Goal: Information Seeking & Learning: Learn about a topic

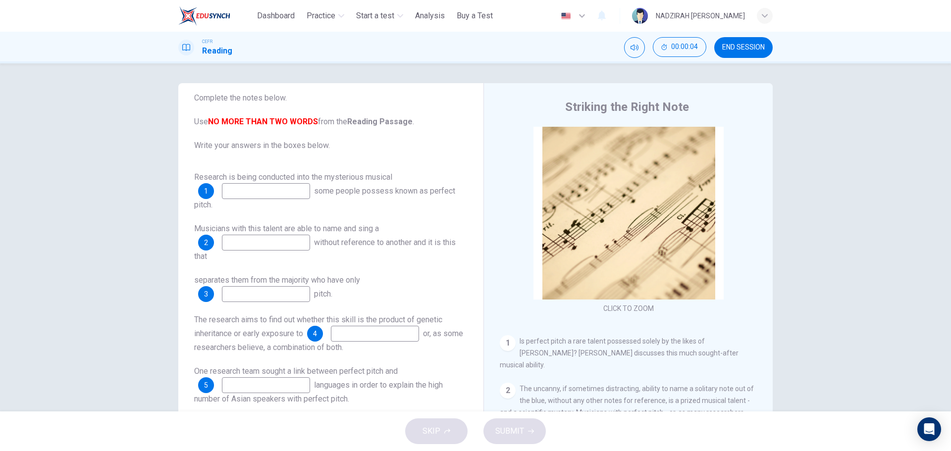
scroll to position [50, 0]
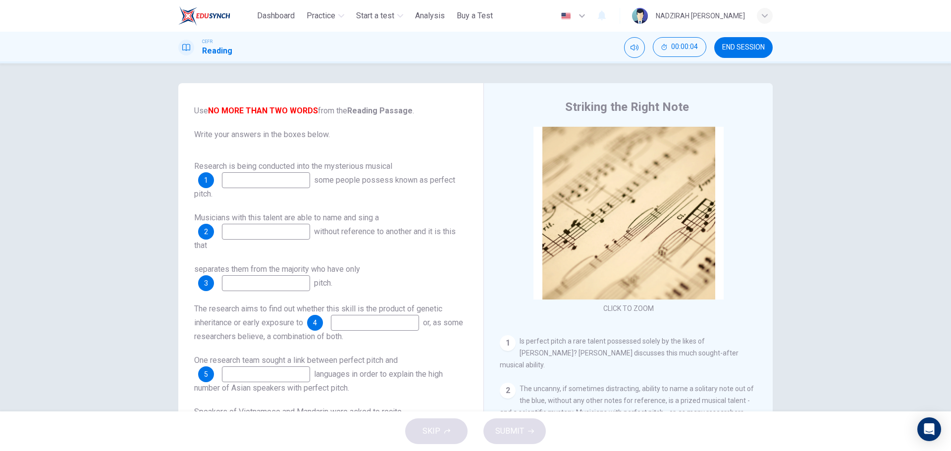
click at [268, 183] on input at bounding box center [266, 180] width 88 height 16
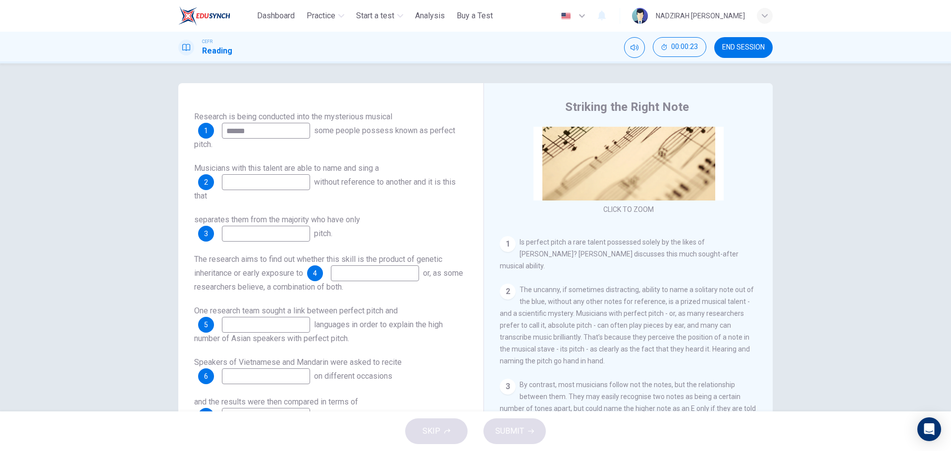
scroll to position [198, 0]
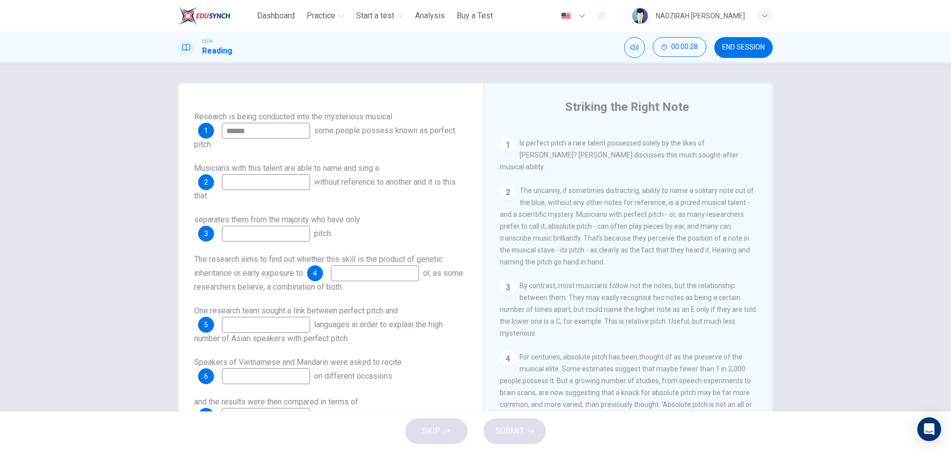
type input "******"
click at [280, 186] on input at bounding box center [266, 182] width 88 height 16
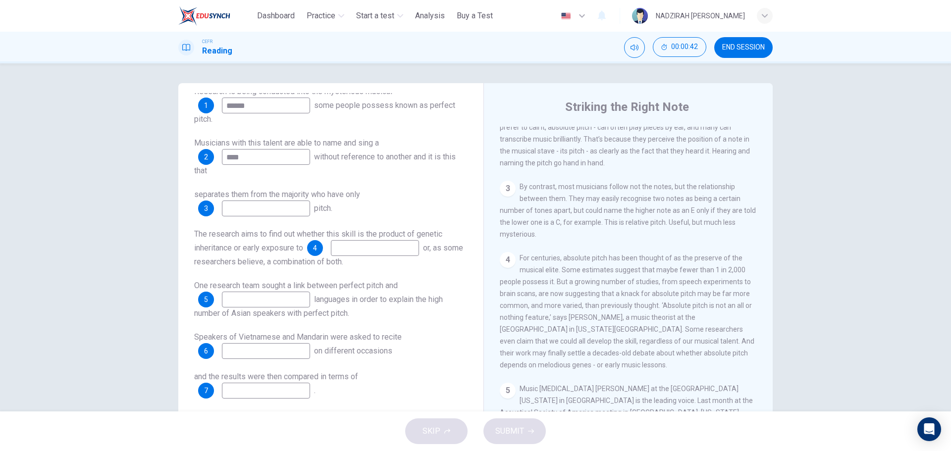
scroll to position [149, 0]
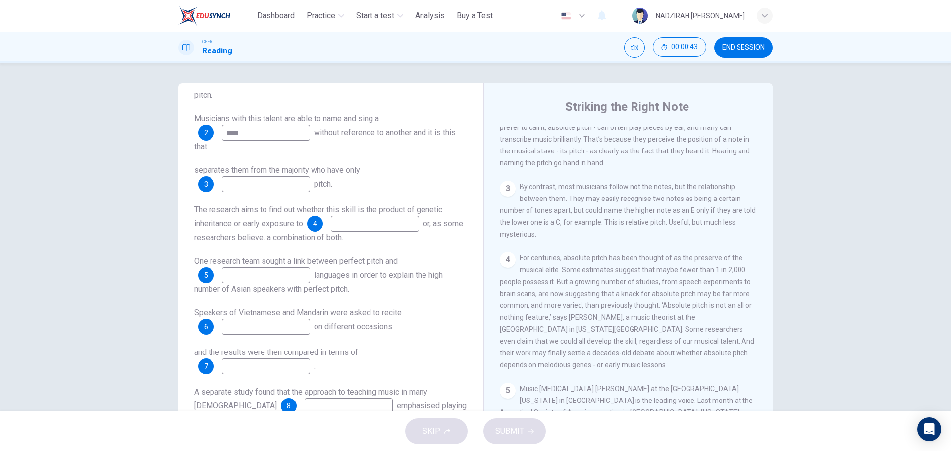
type input "****"
click at [251, 174] on span "separates them from the majority who have only" at bounding box center [277, 169] width 166 height 9
click at [257, 181] on input at bounding box center [266, 184] width 88 height 16
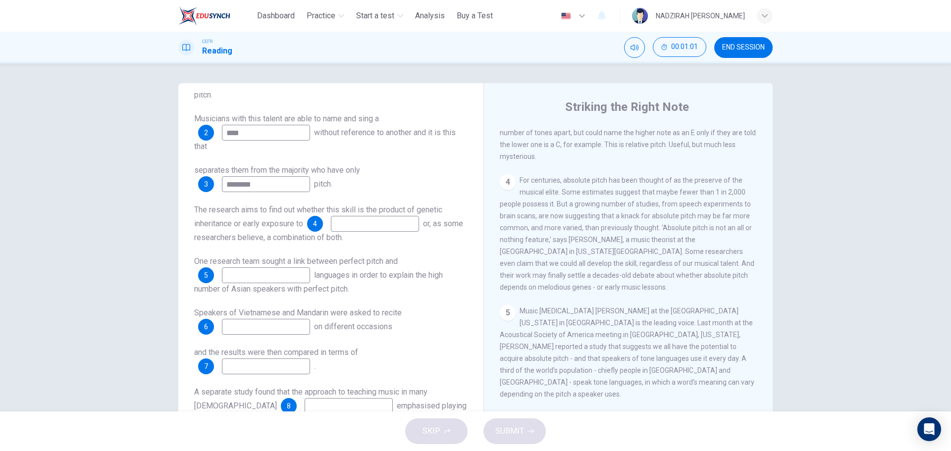
scroll to position [396, 0]
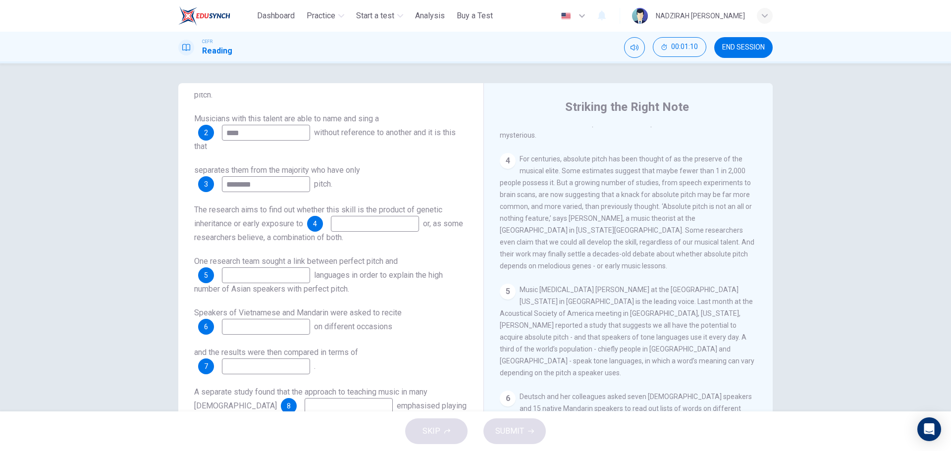
type input "********"
click at [393, 227] on input at bounding box center [375, 224] width 88 height 16
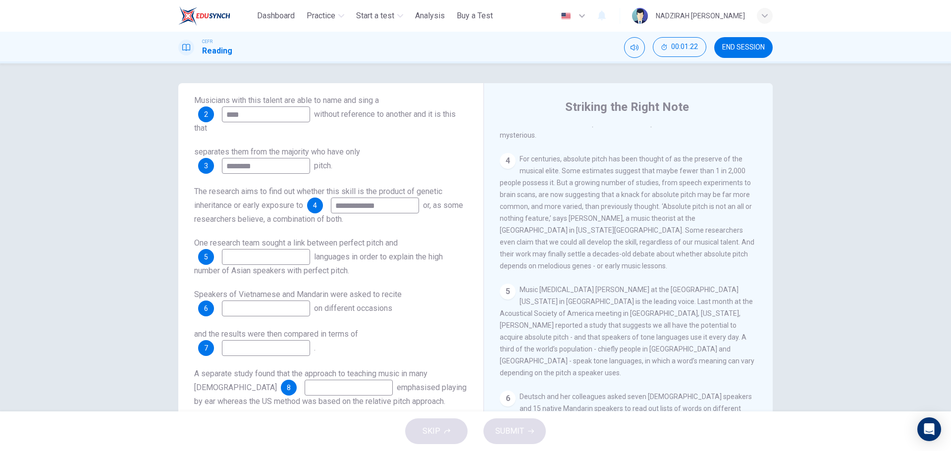
scroll to position [446, 0]
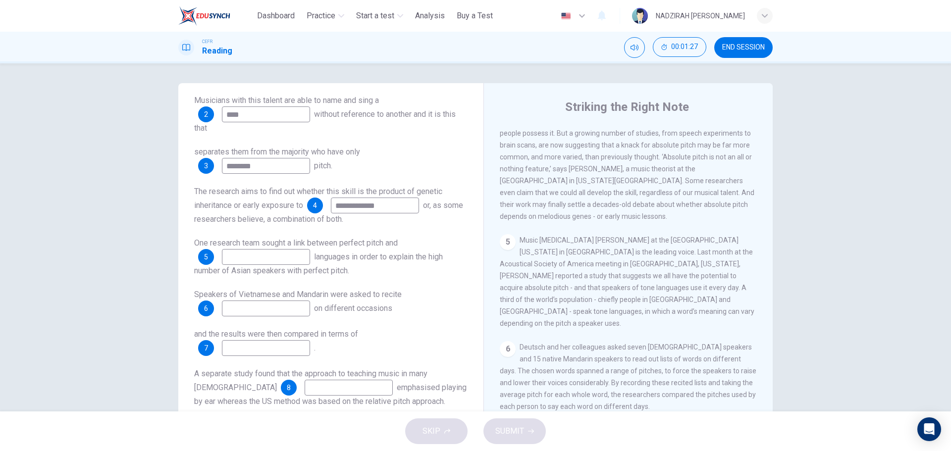
type input "**********"
click at [256, 262] on input at bounding box center [266, 257] width 88 height 16
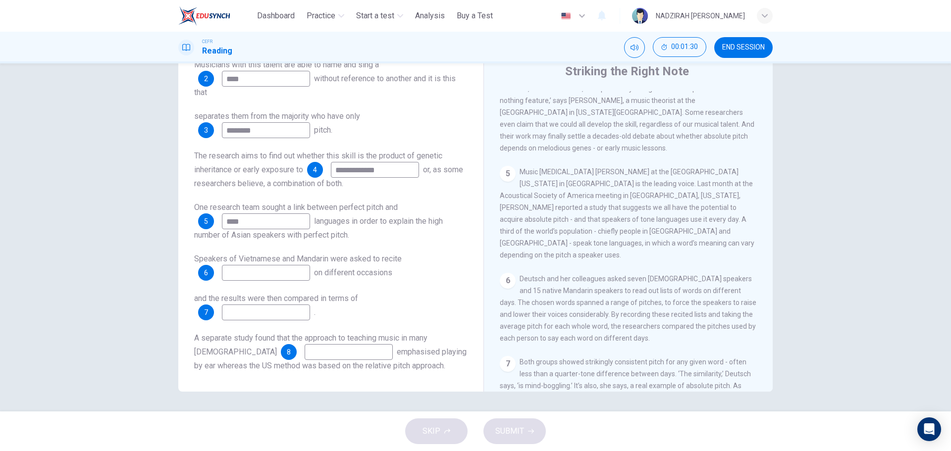
scroll to position [495, 0]
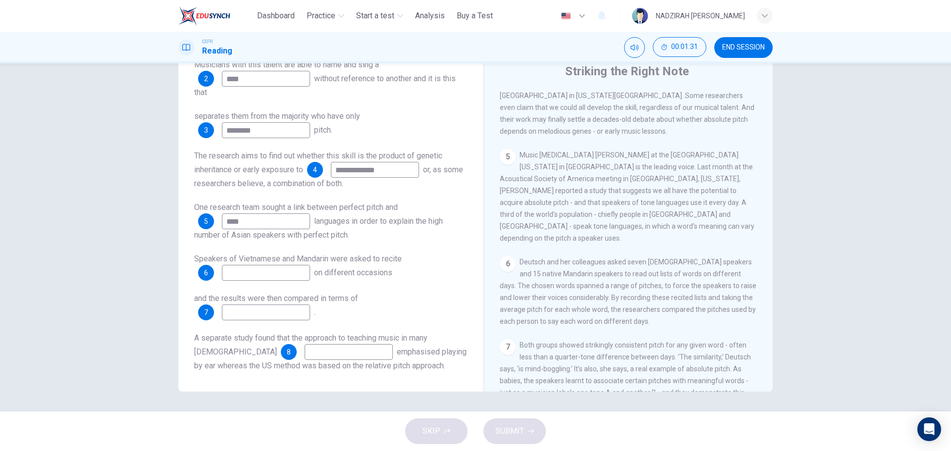
type input "****"
click at [246, 272] on input at bounding box center [266, 273] width 88 height 16
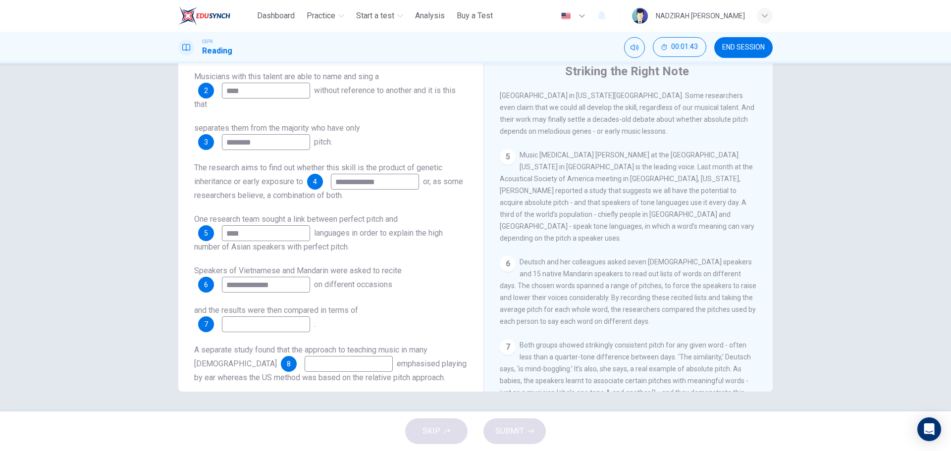
scroll to position [167, 0]
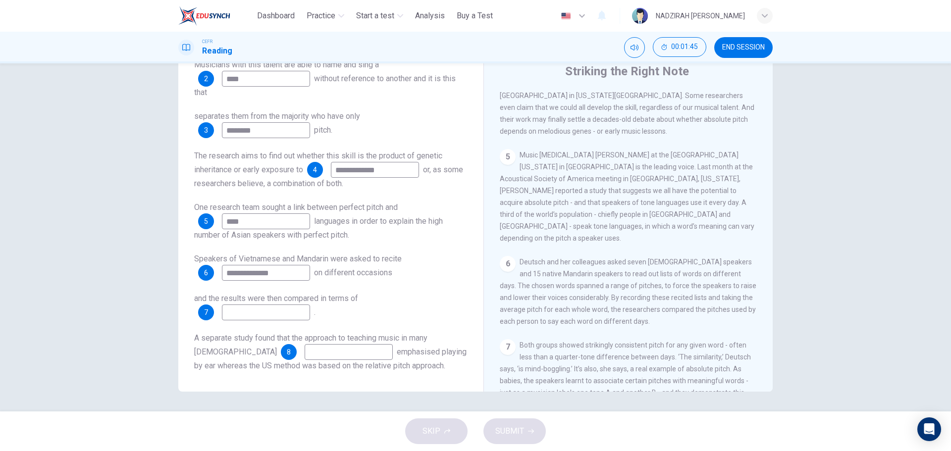
drag, startPoint x: 276, startPoint y: 272, endPoint x: 213, endPoint y: 277, distance: 63.6
click at [213, 277] on div "**********" at bounding box center [254, 273] width 112 height 16
click at [253, 271] on input "**********" at bounding box center [266, 273] width 88 height 16
drag, startPoint x: 248, startPoint y: 273, endPoint x: 205, endPoint y: 274, distance: 43.1
click at [205, 274] on div "**********" at bounding box center [254, 273] width 112 height 16
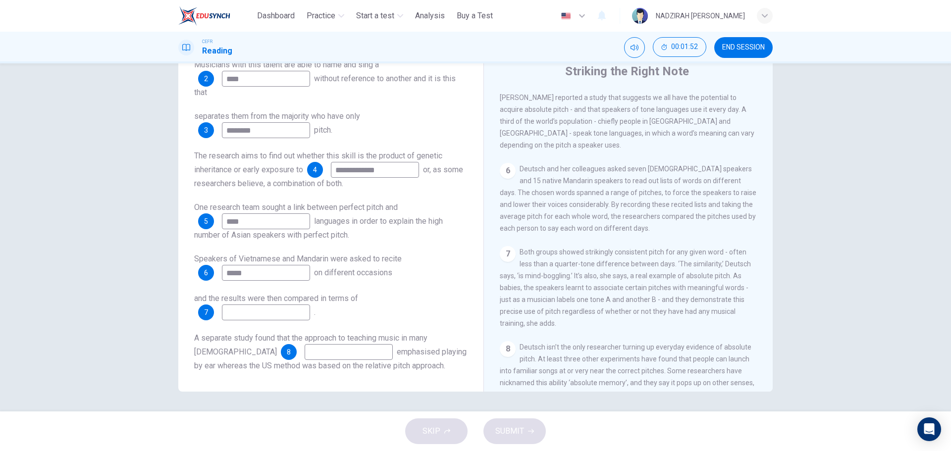
scroll to position [594, 0]
type input "*****"
click at [302, 312] on input at bounding box center [266, 313] width 88 height 16
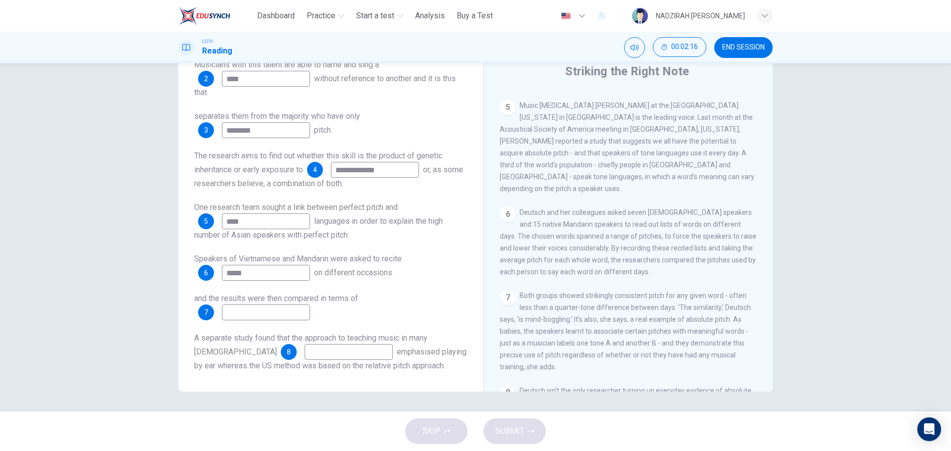
click at [269, 314] on input at bounding box center [266, 313] width 88 height 16
click at [919, 427] on div "Open Intercom Messenger" at bounding box center [929, 429] width 26 height 26
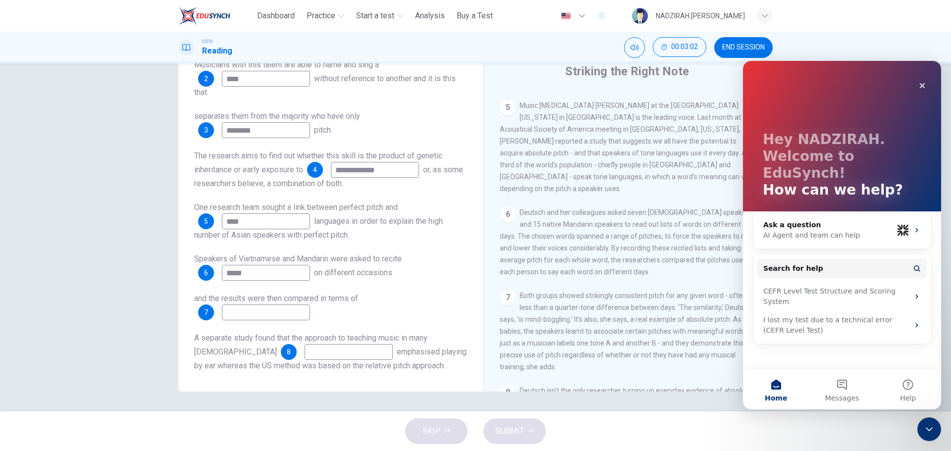
scroll to position [0, 0]
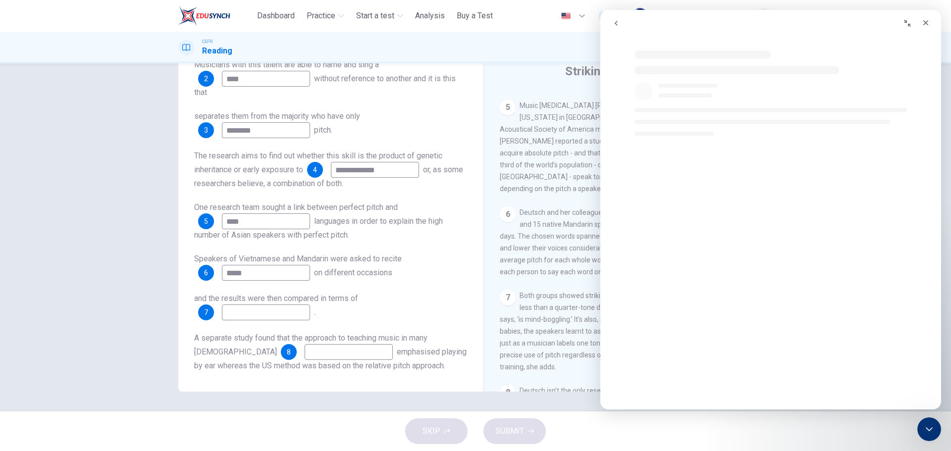
click at [526, 326] on span "Both groups showed strikingly consistent pitch for any given word - often less …" at bounding box center [625, 331] width 251 height 79
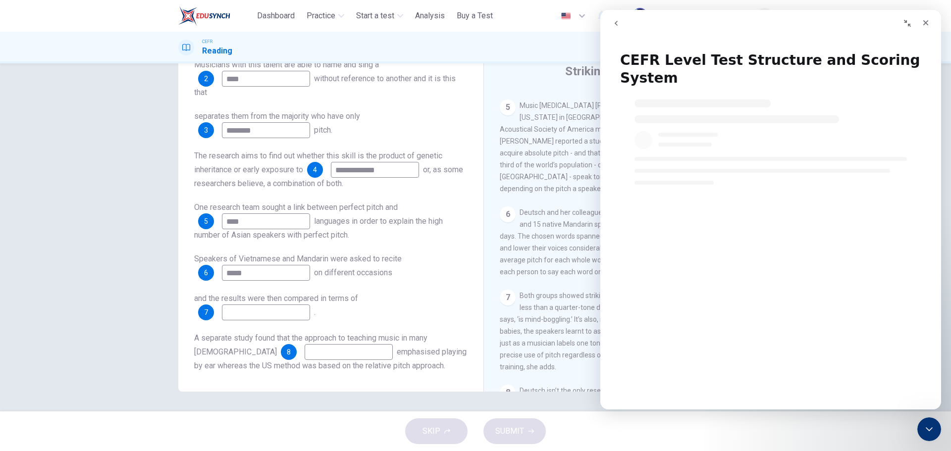
click at [905, 24] on icon "Collapse window" at bounding box center [907, 23] width 8 height 8
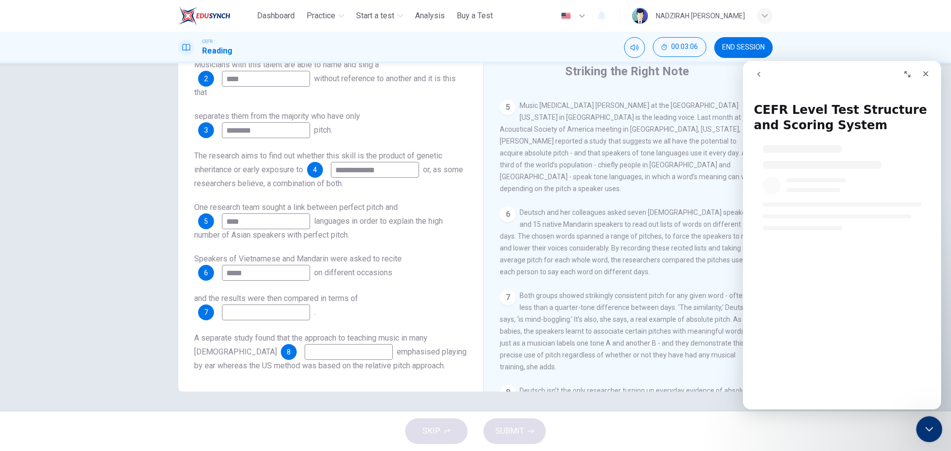
click at [926, 419] on div "Close Intercom Messenger" at bounding box center [928, 428] width 24 height 24
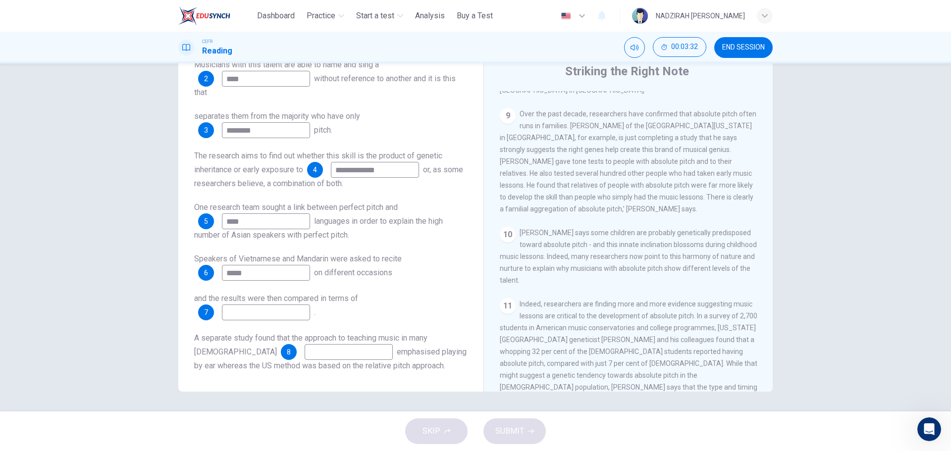
scroll to position [941, 0]
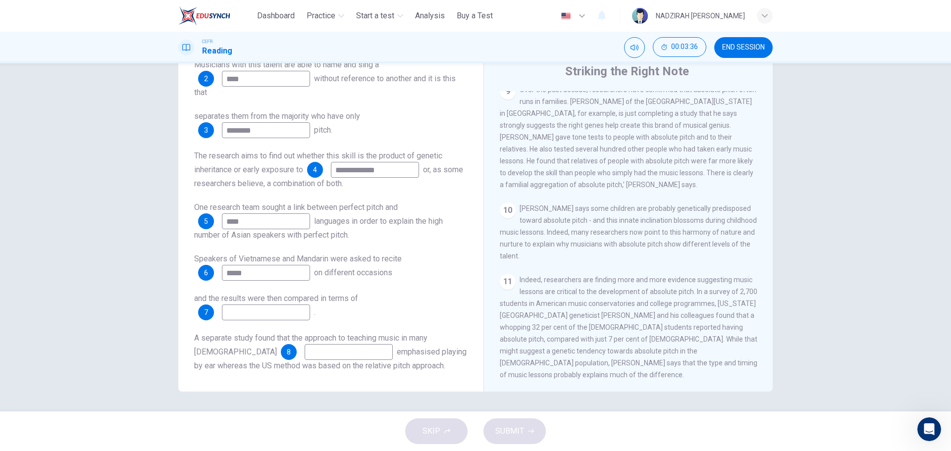
click at [305, 350] on input at bounding box center [349, 352] width 88 height 16
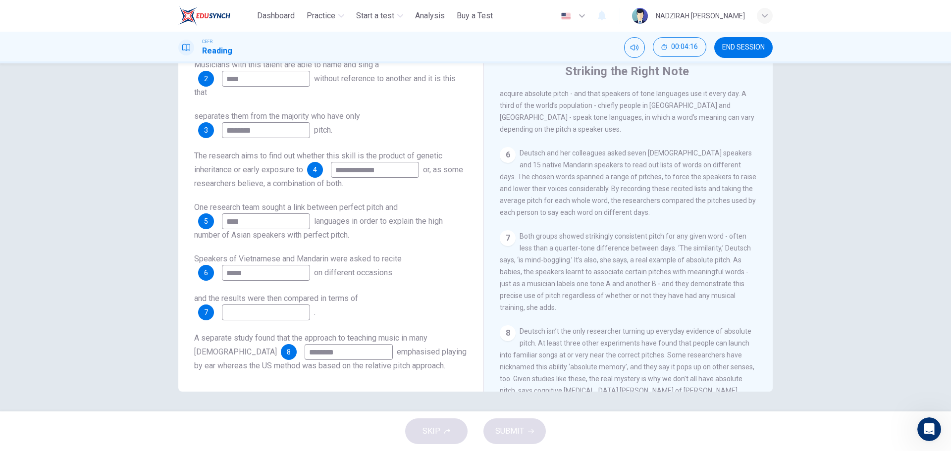
scroll to position [594, 0]
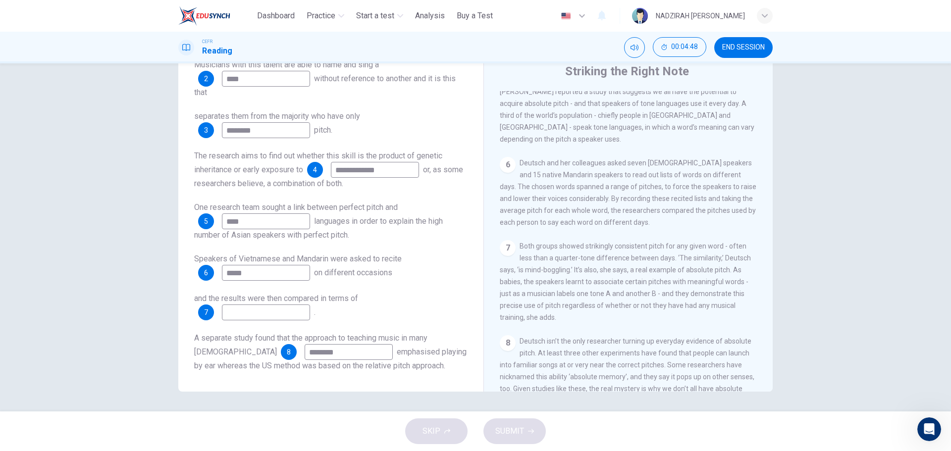
type input "********"
click at [278, 317] on input at bounding box center [266, 313] width 88 height 16
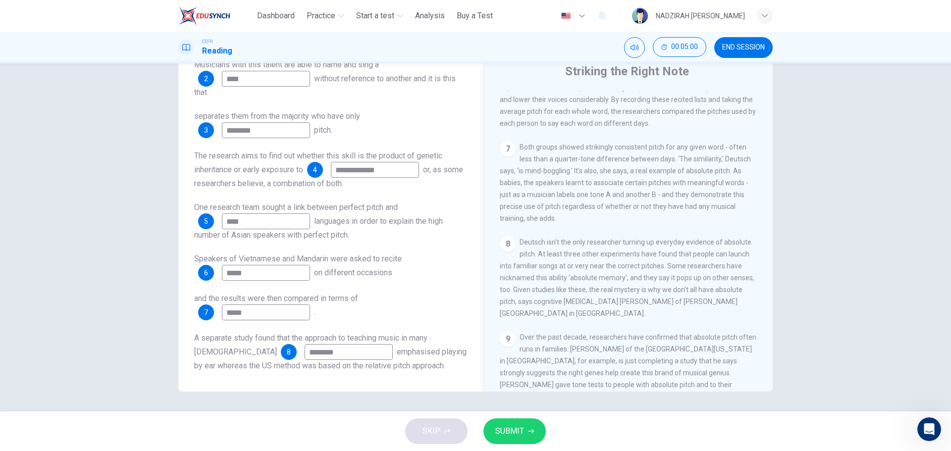
scroll to position [743, 0]
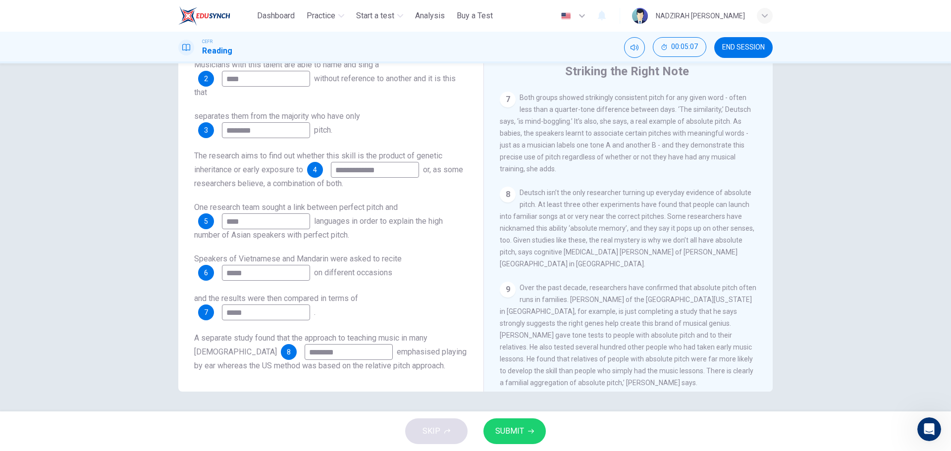
type input "*****"
click at [502, 439] on button "SUBMIT" at bounding box center [514, 431] width 62 height 26
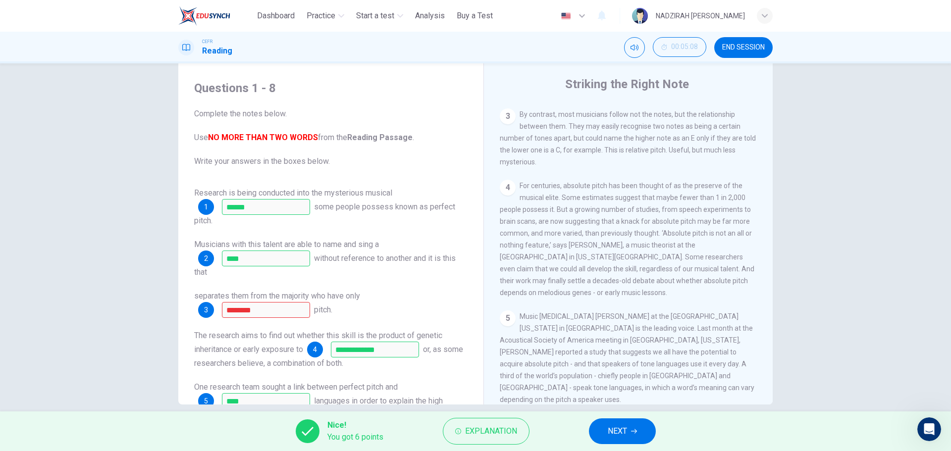
scroll to position [36, 0]
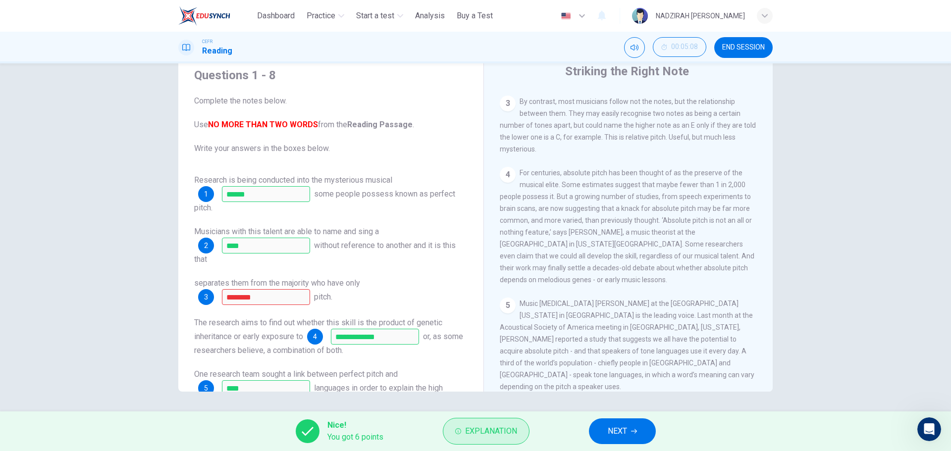
click at [509, 422] on button "Explanation" at bounding box center [486, 431] width 87 height 27
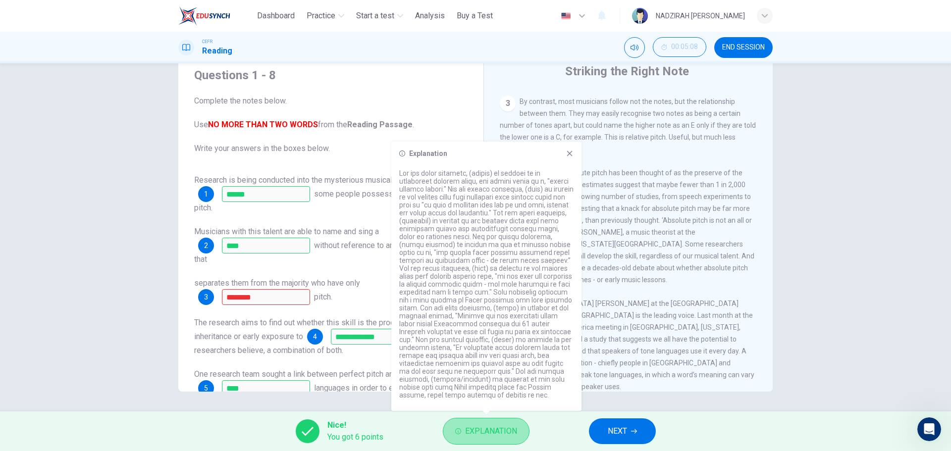
click at [511, 422] on button "Explanation" at bounding box center [486, 431] width 87 height 27
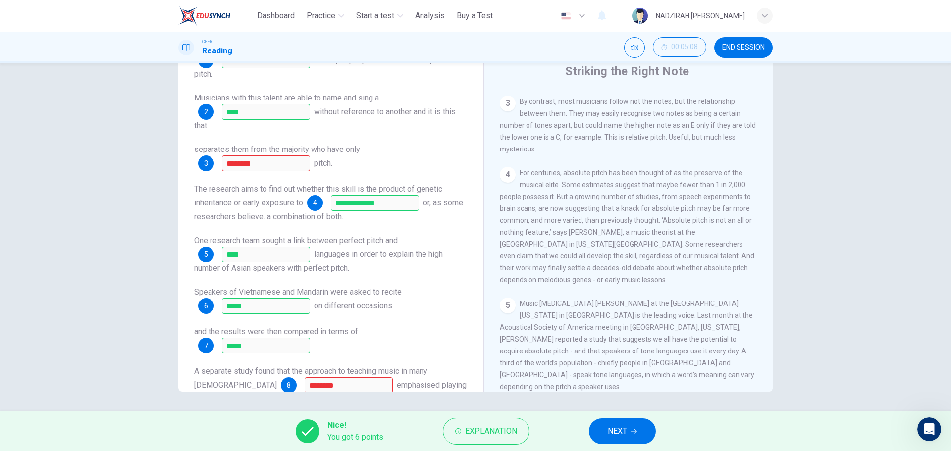
scroll to position [167, 0]
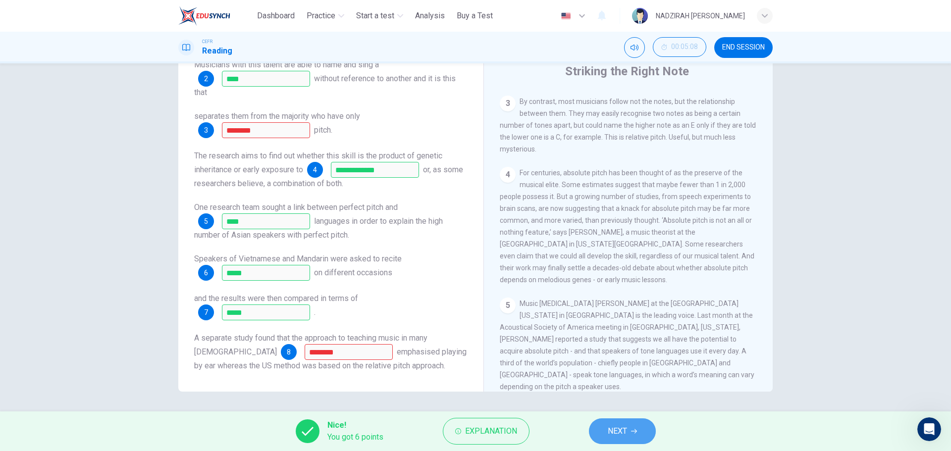
click at [635, 436] on button "NEXT" at bounding box center [622, 431] width 67 height 26
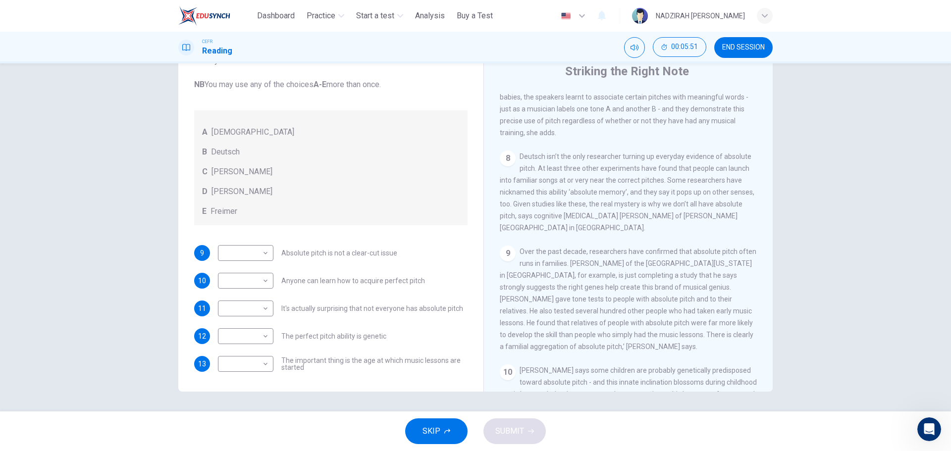
scroll to position [792, 0]
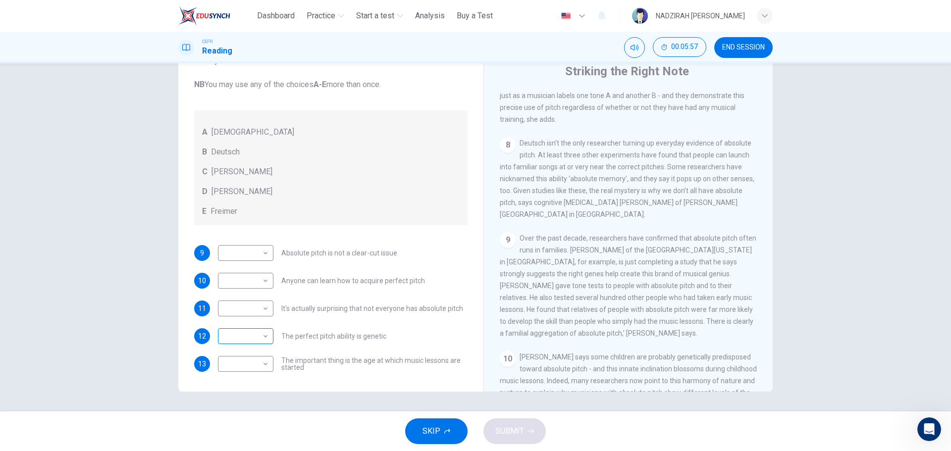
click at [255, 335] on body "This site uses cookies, as explained in our Privacy Policy . If you agree to th…" at bounding box center [475, 225] width 951 height 451
click at [239, 412] on li "E" at bounding box center [242, 416] width 55 height 16
type input "*"
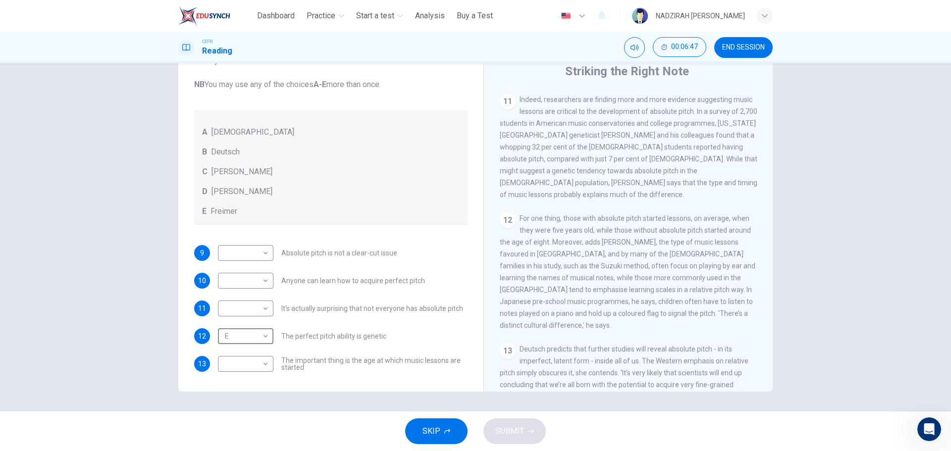
scroll to position [1139, 0]
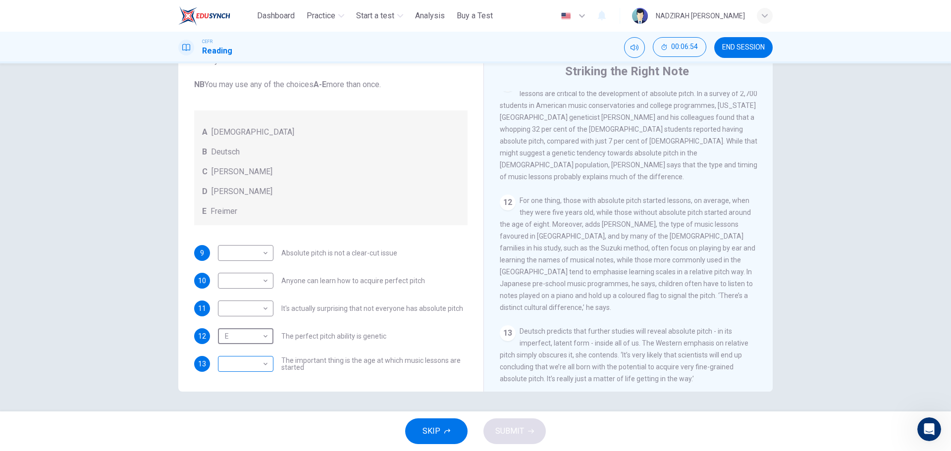
click at [256, 366] on body "This site uses cookies, as explained in our Privacy Policy . If you agree to th…" at bounding box center [475, 225] width 951 height 451
click at [235, 407] on li "C" at bounding box center [242, 404] width 55 height 16
type input "*"
drag, startPoint x: 86, startPoint y: 290, endPoint x: 128, endPoint y: 290, distance: 42.6
click at [86, 290] on div "Questions 9 - 13 The Reading Passage contains a number of opinions provided by …" at bounding box center [475, 237] width 951 height 348
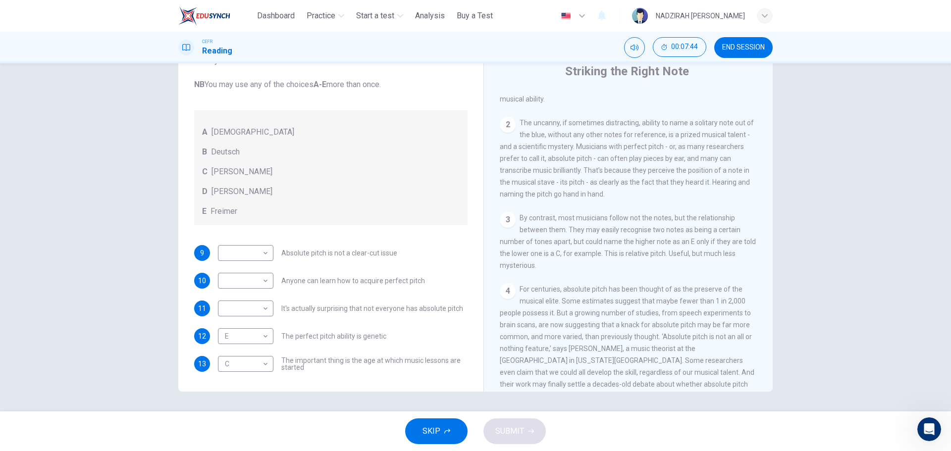
scroll to position [297, 0]
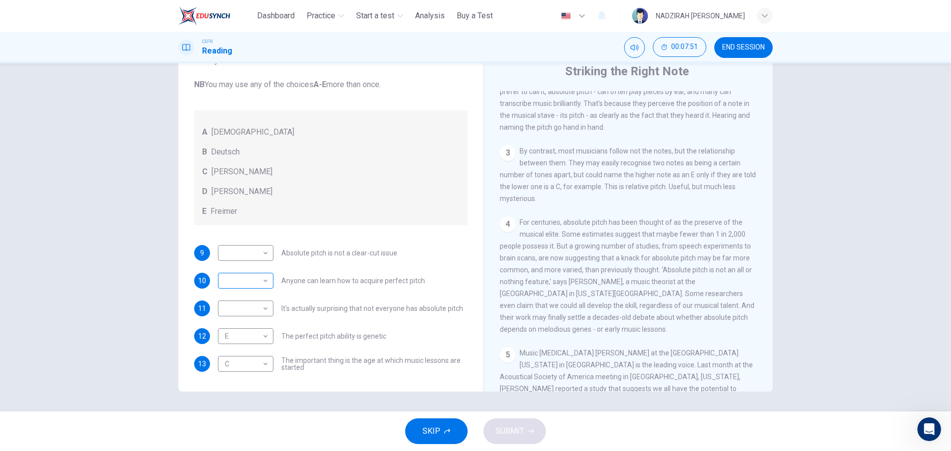
click at [254, 283] on body "This site uses cookies, as explained in our Privacy Policy . If you agree to th…" at bounding box center [475, 225] width 951 height 451
click at [247, 342] on li "D" at bounding box center [242, 344] width 55 height 16
type input "*"
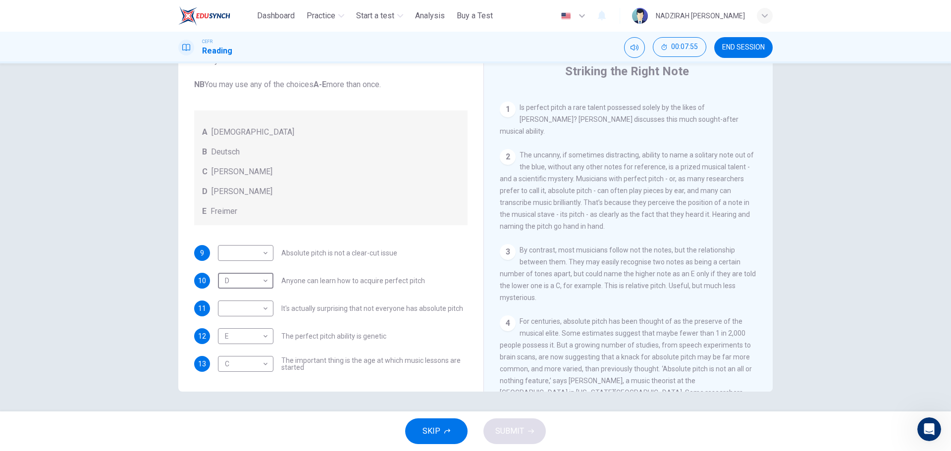
scroll to position [149, 0]
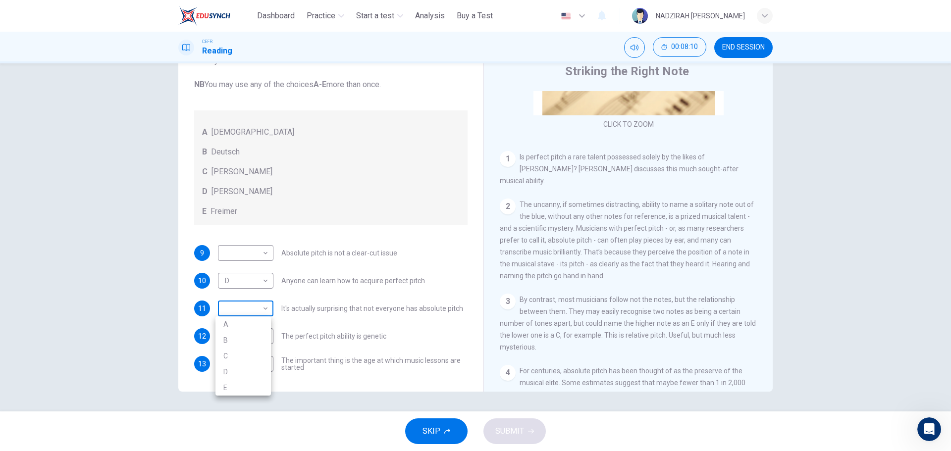
click at [260, 311] on body "This site uses cookies, as explained in our Privacy Policy . If you agree to th…" at bounding box center [475, 225] width 951 height 451
click at [621, 299] on div at bounding box center [475, 225] width 951 height 451
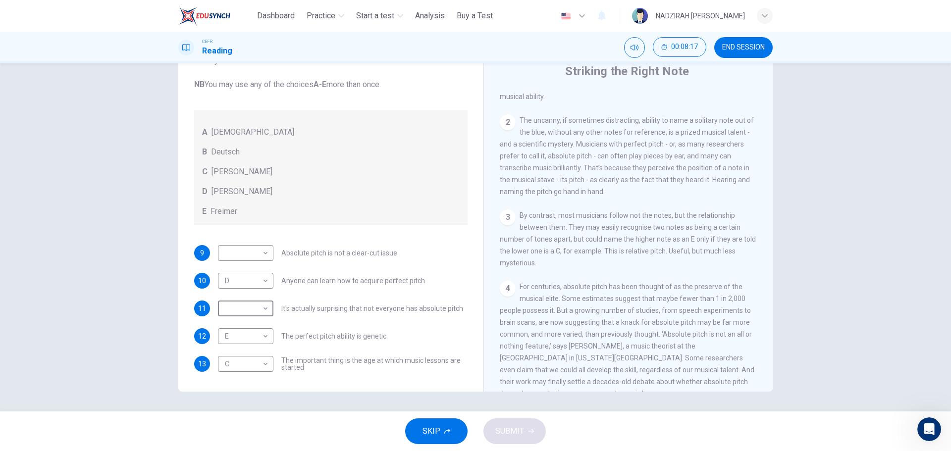
scroll to position [248, 0]
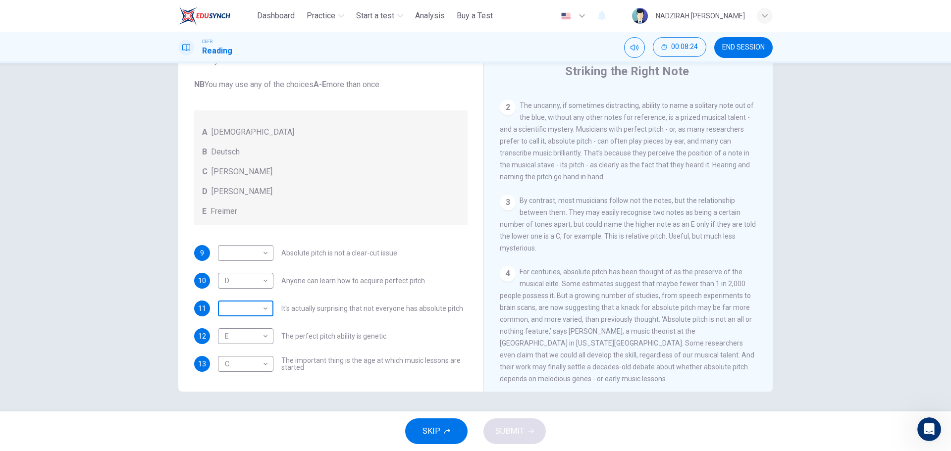
click at [240, 312] on body "This site uses cookies, as explained in our Privacy Policy . If you agree to th…" at bounding box center [475, 225] width 951 height 451
click at [252, 369] on li "D" at bounding box center [242, 372] width 55 height 16
type input "*"
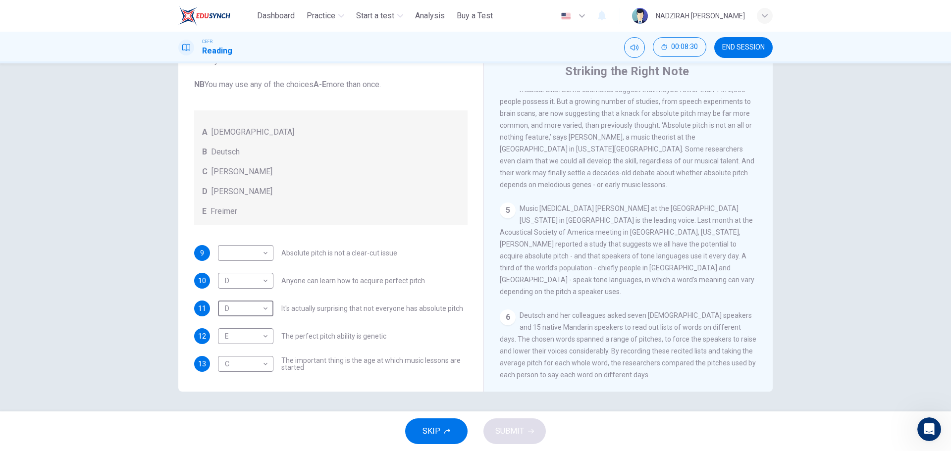
scroll to position [446, 0]
click at [247, 259] on body "This site uses cookies, as explained in our Privacy Policy . If you agree to th…" at bounding box center [475, 225] width 951 height 451
click at [247, 285] on li "B" at bounding box center [242, 285] width 55 height 16
type input "*"
click at [512, 437] on span "SUBMIT" at bounding box center [509, 431] width 29 height 14
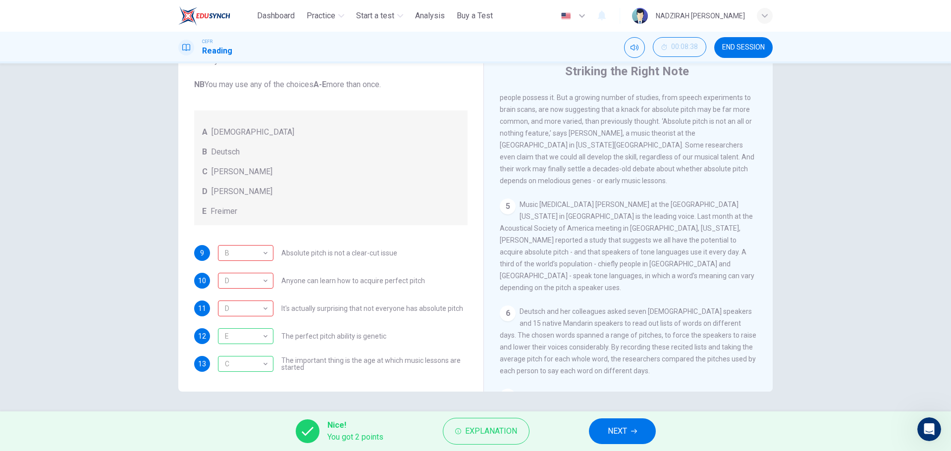
click at [623, 431] on span "NEXT" at bounding box center [617, 431] width 19 height 14
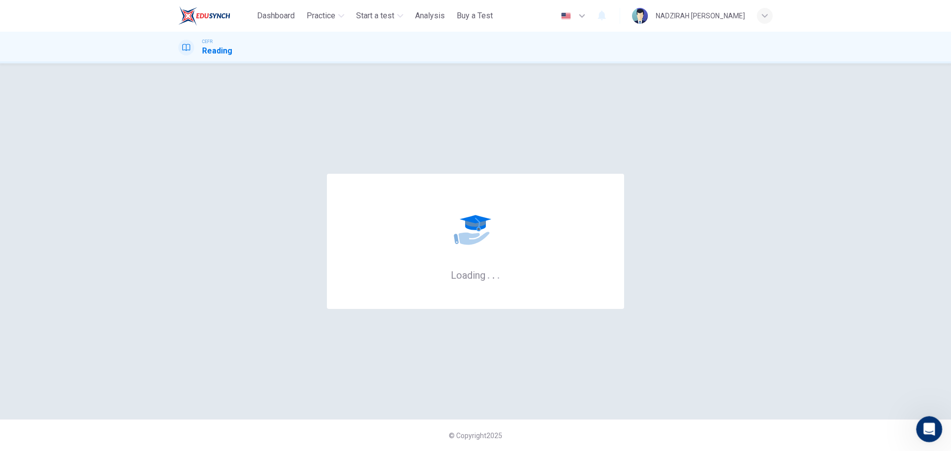
click at [922, 428] on icon "Open Intercom Messenger" at bounding box center [928, 428] width 16 height 16
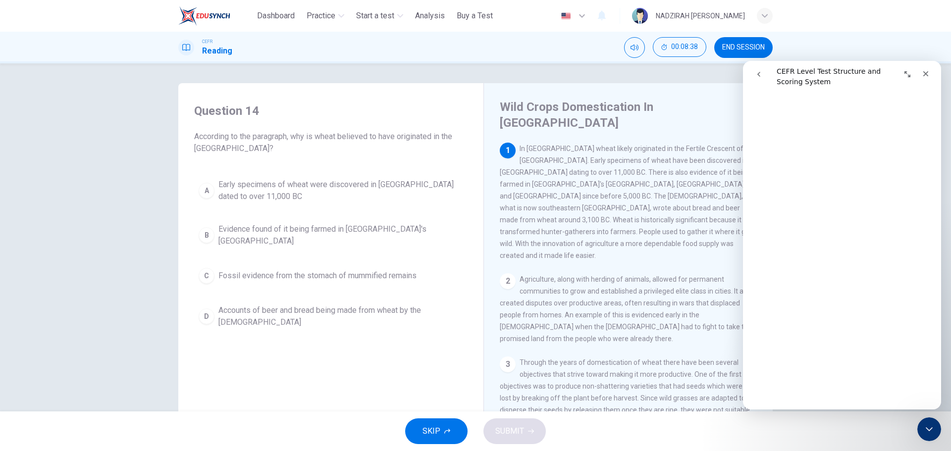
scroll to position [295, 0]
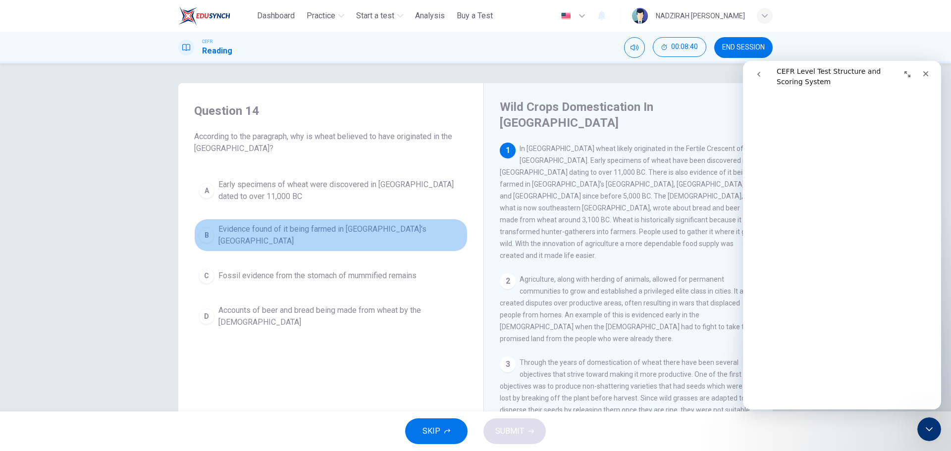
click at [333, 235] on span "Evidence found of it being farmed in Egypt's Nile Valley" at bounding box center [340, 235] width 245 height 24
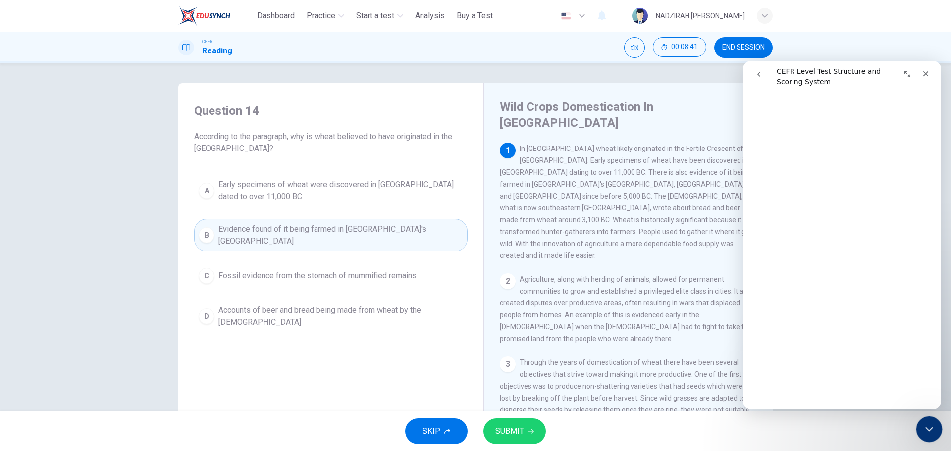
drag, startPoint x: 925, startPoint y: 420, endPoint x: 1699, endPoint y: 796, distance: 860.7
click at [924, 419] on div "Close Intercom Messenger" at bounding box center [928, 428] width 24 height 24
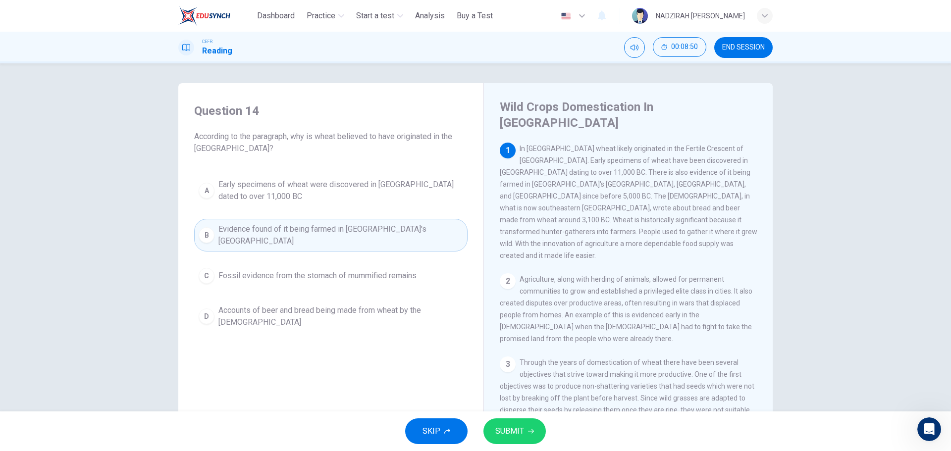
click at [317, 272] on span "Fossil evidence from the stomach of mummified remains" at bounding box center [317, 276] width 198 height 12
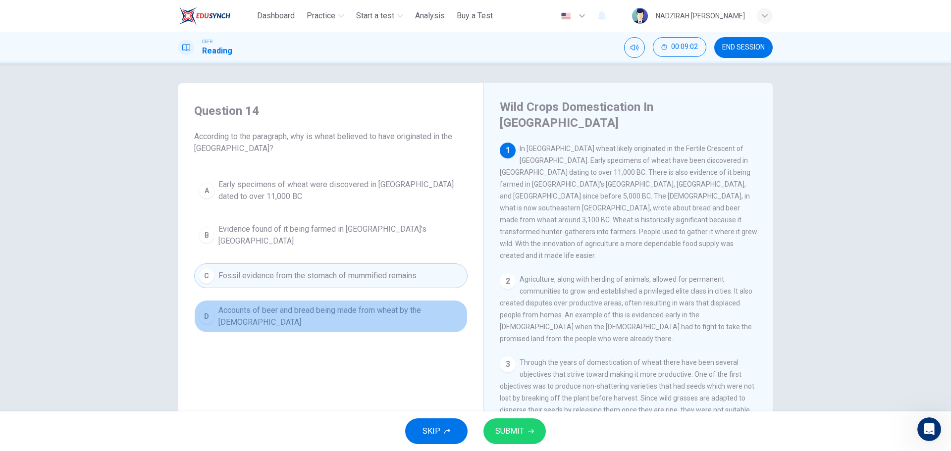
click at [324, 309] on span "Accounts of beer and bread being made from wheat by the Sumerians" at bounding box center [340, 317] width 245 height 24
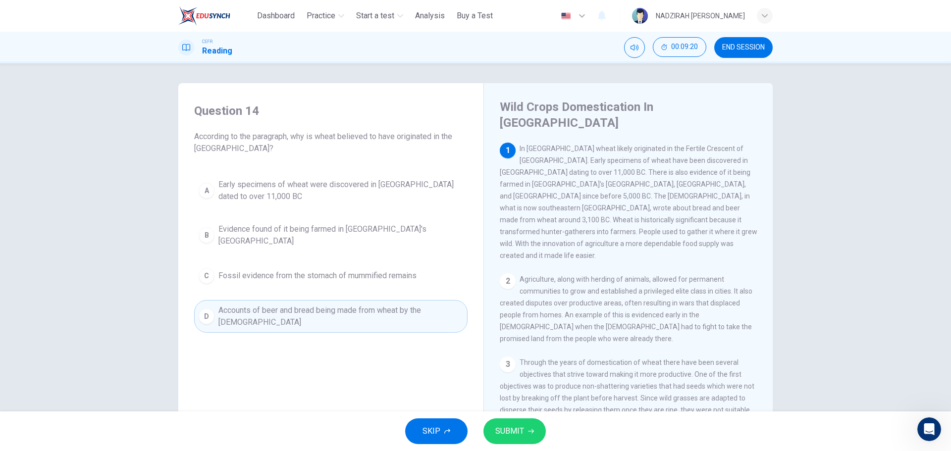
click at [284, 199] on span "Early specimens of wheat were discovered in Iraq dated to over 11,000 BC" at bounding box center [340, 191] width 245 height 24
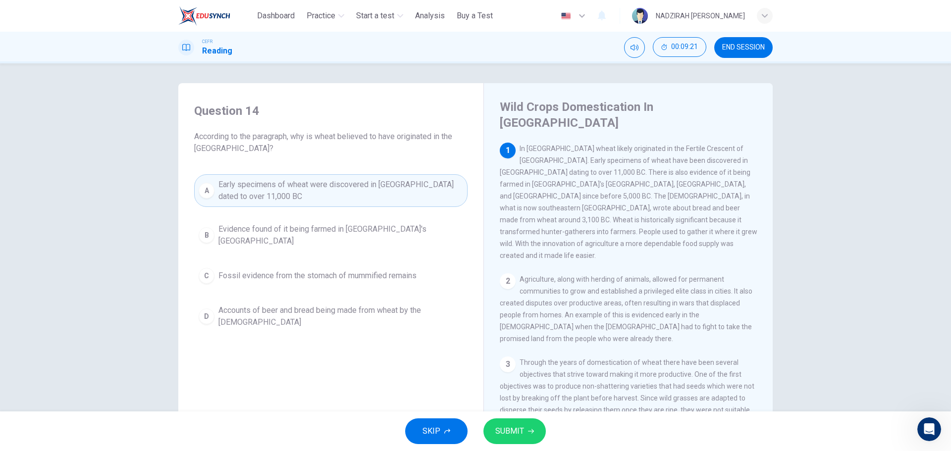
click at [532, 432] on icon "button" at bounding box center [531, 431] width 6 height 4
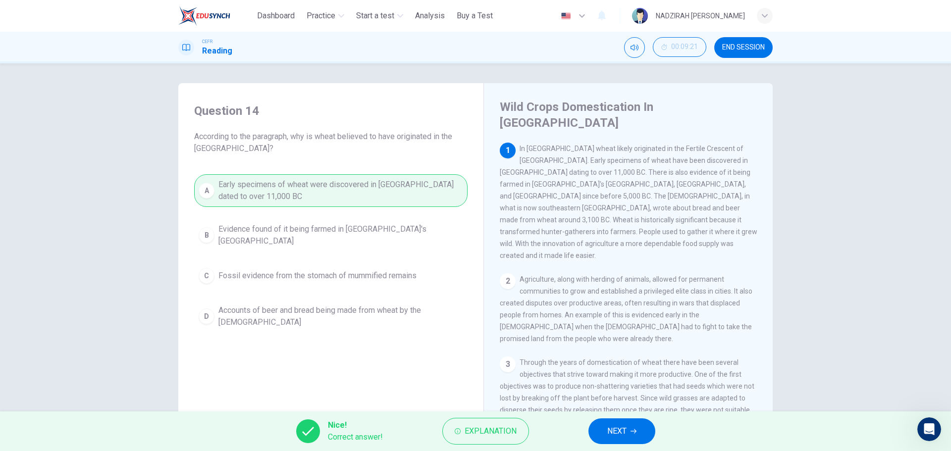
click at [623, 429] on span "NEXT" at bounding box center [616, 431] width 19 height 14
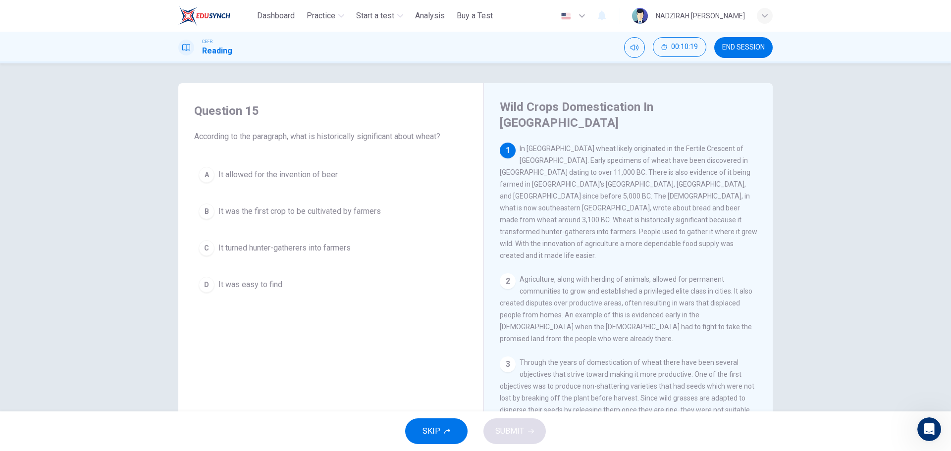
click at [347, 249] on span "It turned hunter-gatherers into farmers" at bounding box center [284, 248] width 132 height 12
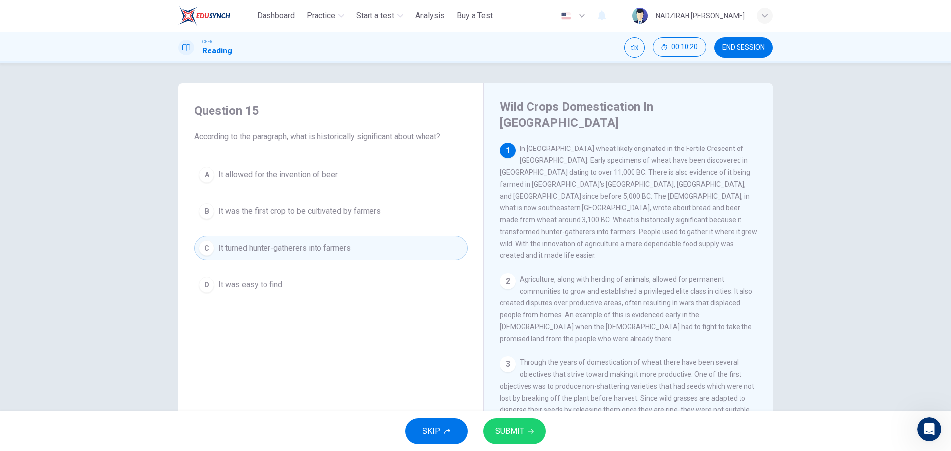
click at [535, 446] on div "SKIP SUBMIT" at bounding box center [475, 432] width 951 height 40
click at [534, 433] on button "SUBMIT" at bounding box center [514, 431] width 62 height 26
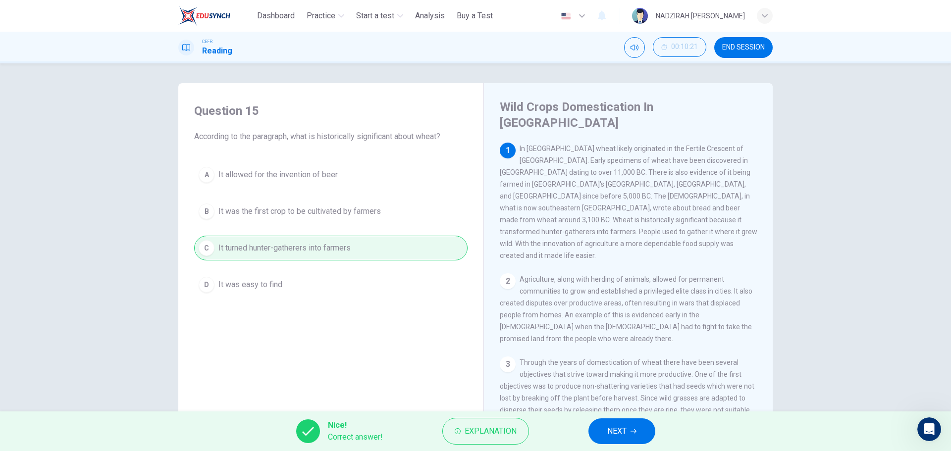
click at [599, 432] on button "NEXT" at bounding box center [621, 431] width 67 height 26
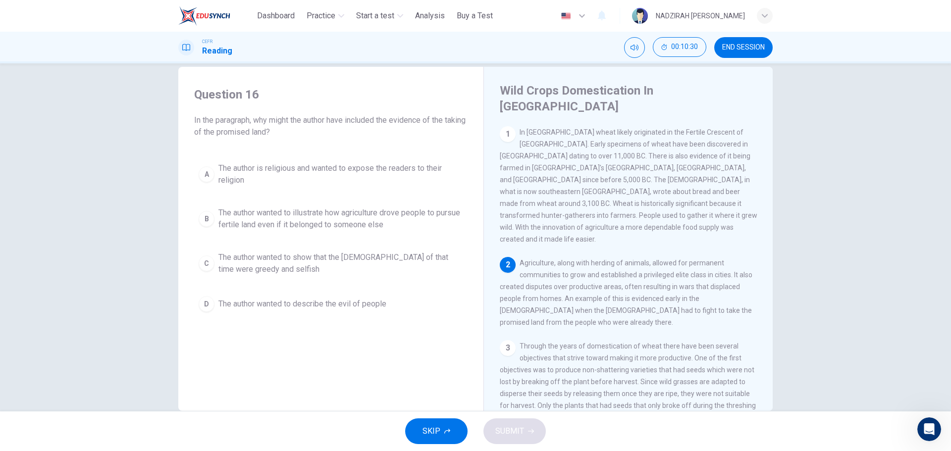
scroll to position [0, 0]
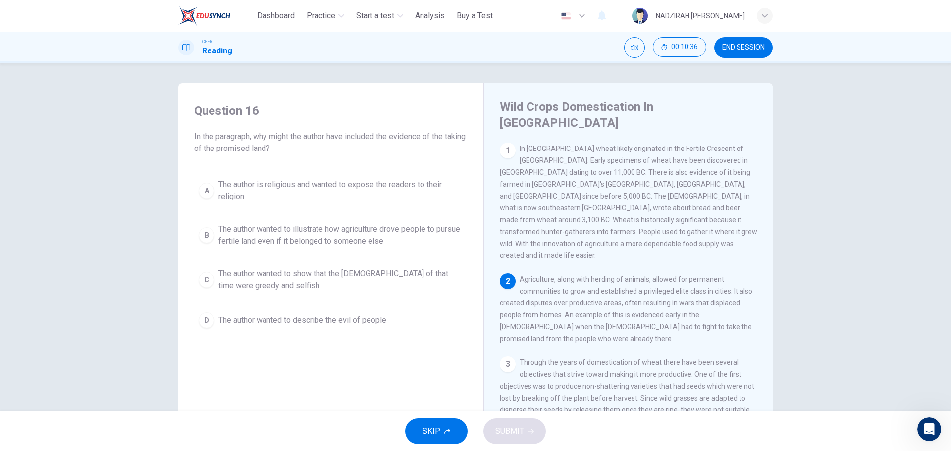
click at [393, 269] on span "The author wanted to show that the Israelites of that time were greedy and self…" at bounding box center [340, 280] width 245 height 24
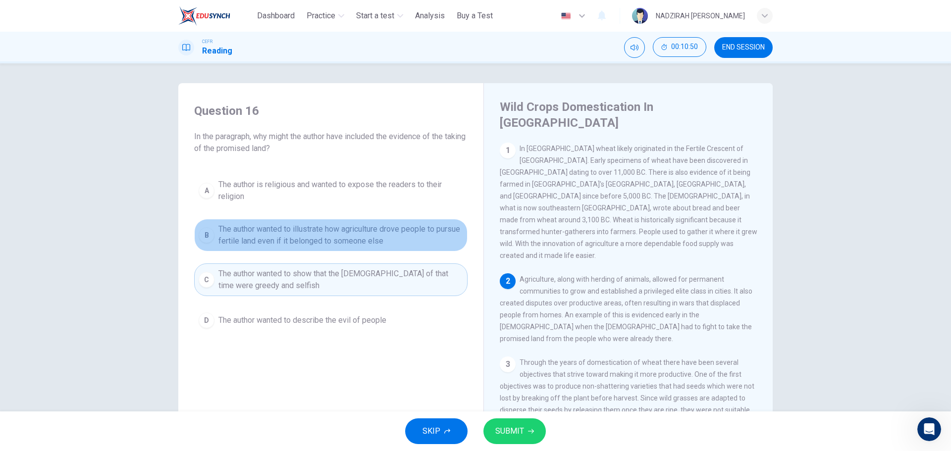
click at [393, 231] on span "The author wanted to illustrate how agriculture drove people to pursue fertile …" at bounding box center [340, 235] width 245 height 24
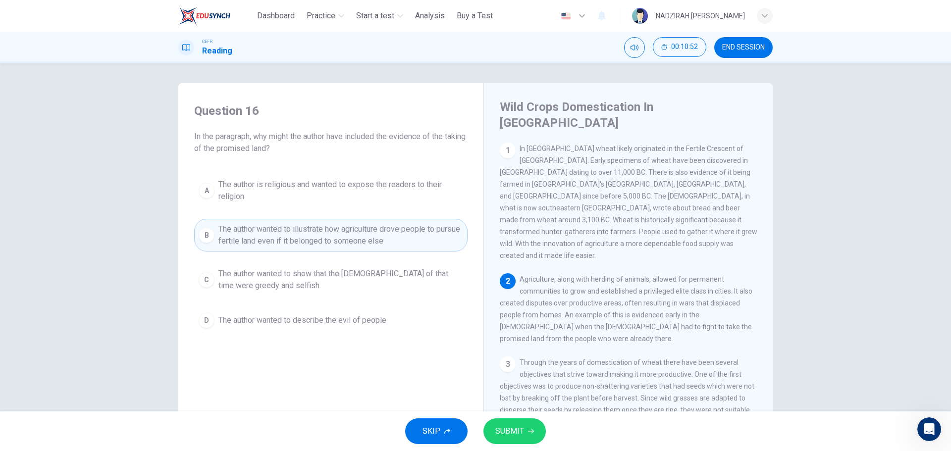
click at [404, 193] on span "The author is religious and wanted to expose the readers to their religion" at bounding box center [340, 191] width 245 height 24
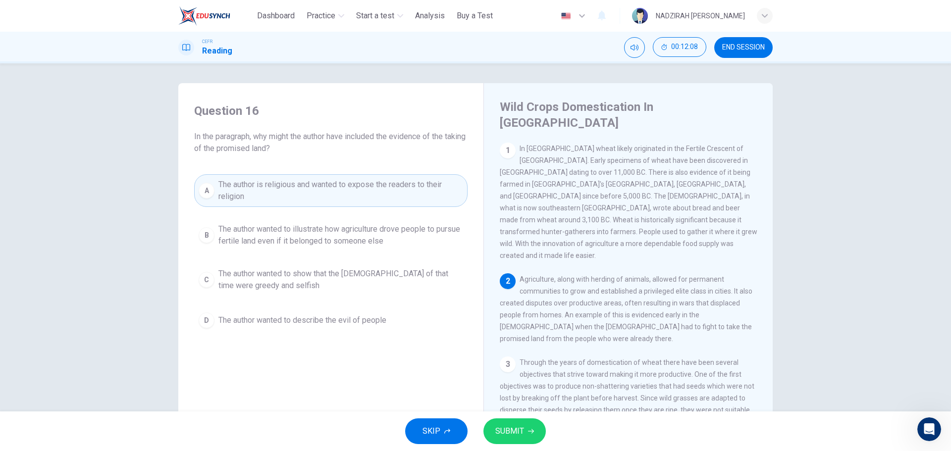
click at [236, 304] on div "A The author is religious and wanted to expose the readers to their religion B …" at bounding box center [330, 253] width 273 height 158
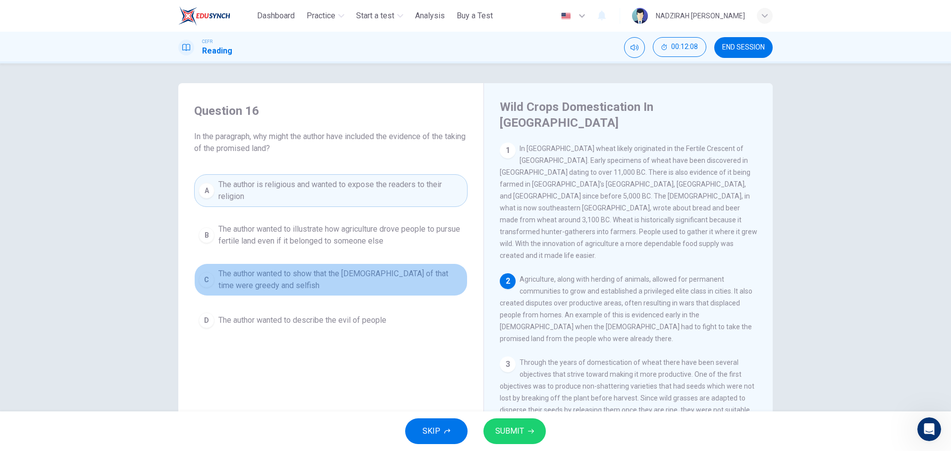
click at [264, 280] on span "The author wanted to show that the Israelites of that time were greedy and self…" at bounding box center [340, 280] width 245 height 24
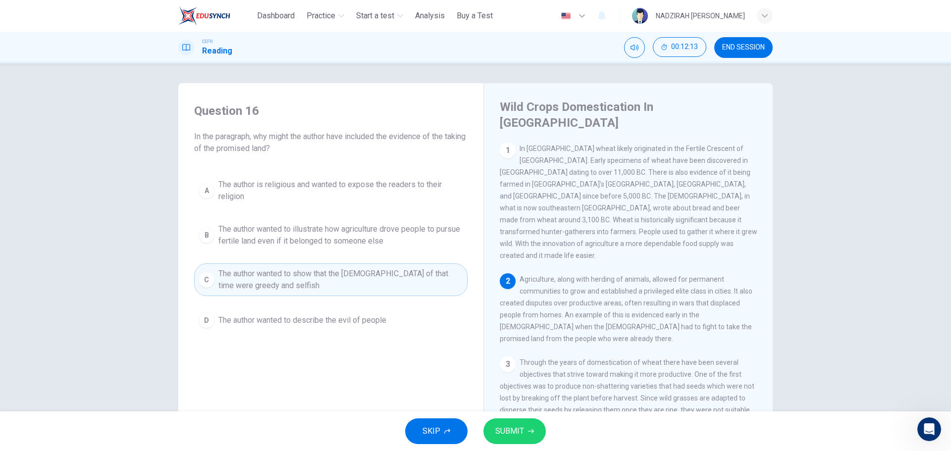
click at [531, 422] on button "SUBMIT" at bounding box center [514, 431] width 62 height 26
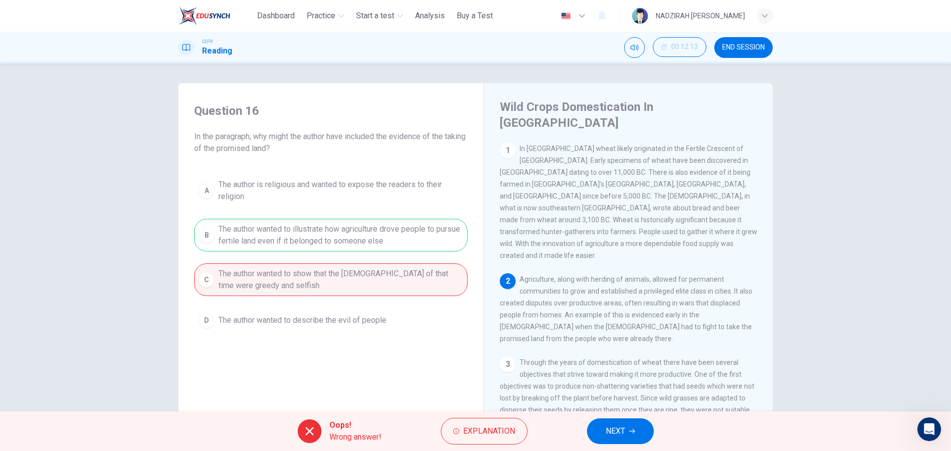
click at [314, 226] on div "A The author is religious and wanted to expose the readers to their religion B …" at bounding box center [330, 253] width 273 height 158
click at [602, 434] on button "NEXT" at bounding box center [620, 431] width 67 height 26
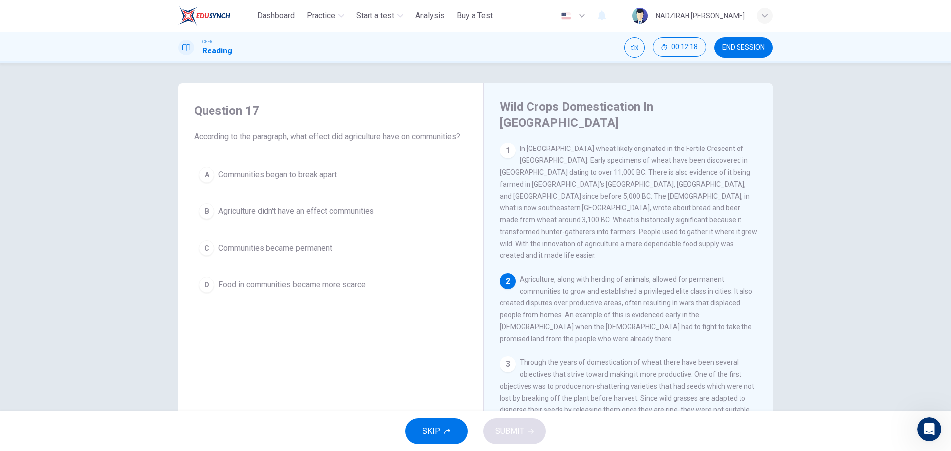
click at [357, 287] on span "Food in communities became more scarce" at bounding box center [291, 285] width 147 height 12
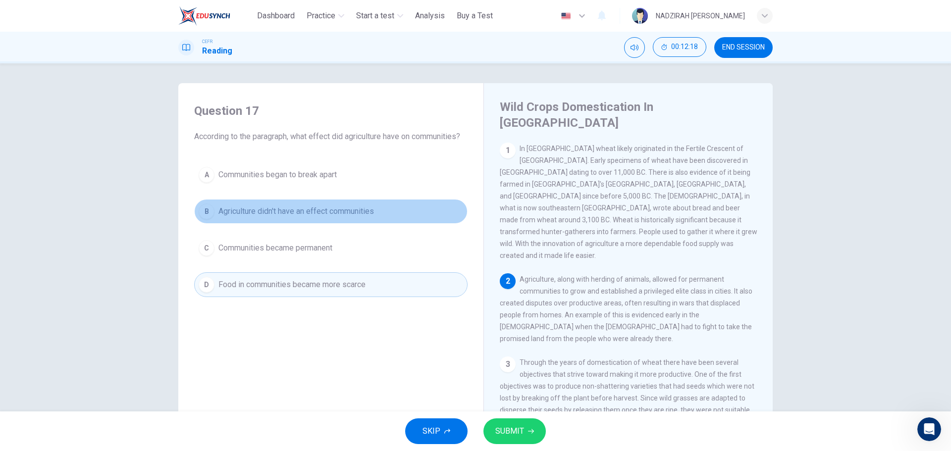
click at [356, 215] on span "Agriculture didn't have an effect communities" at bounding box center [296, 212] width 156 height 12
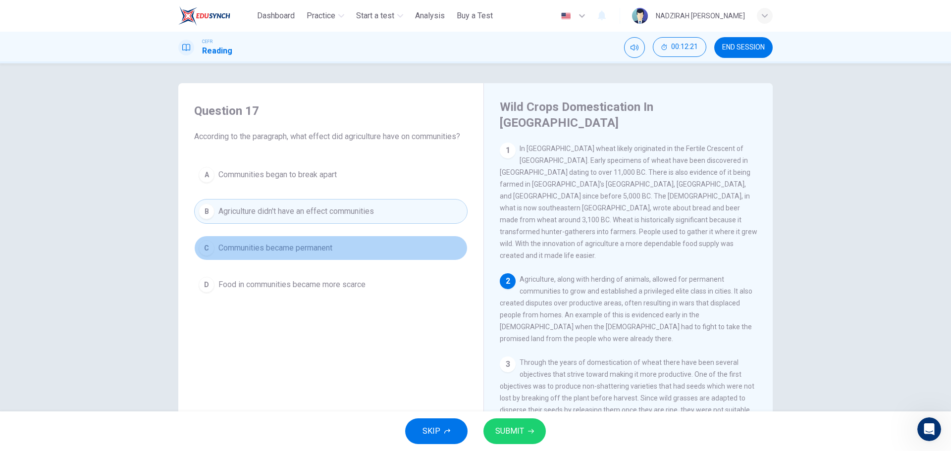
click at [317, 256] on button "C Communities became permanent" at bounding box center [330, 248] width 273 height 25
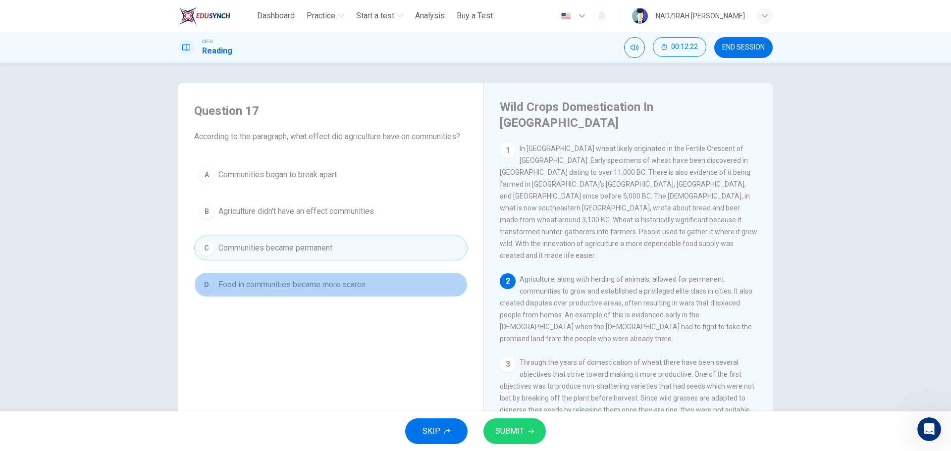
click at [333, 287] on span "Food in communities became more scarce" at bounding box center [291, 285] width 147 height 12
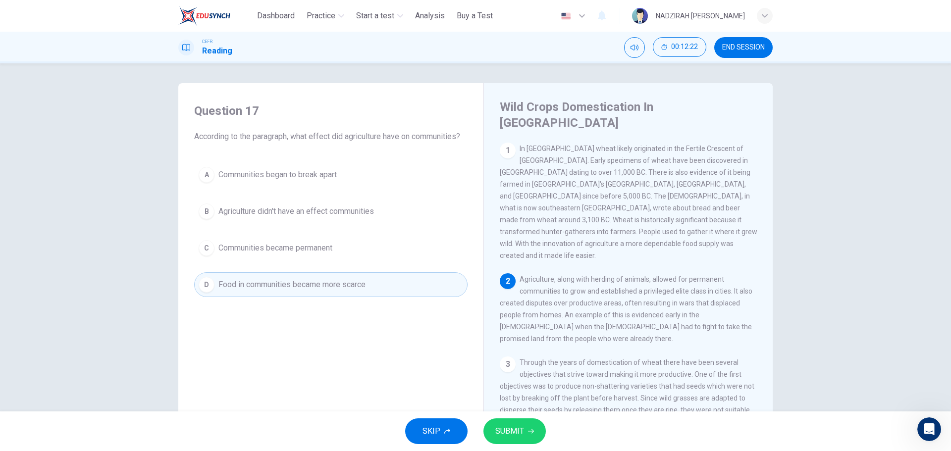
click at [304, 221] on button "B Agriculture didn't have an effect communities" at bounding box center [330, 211] width 273 height 25
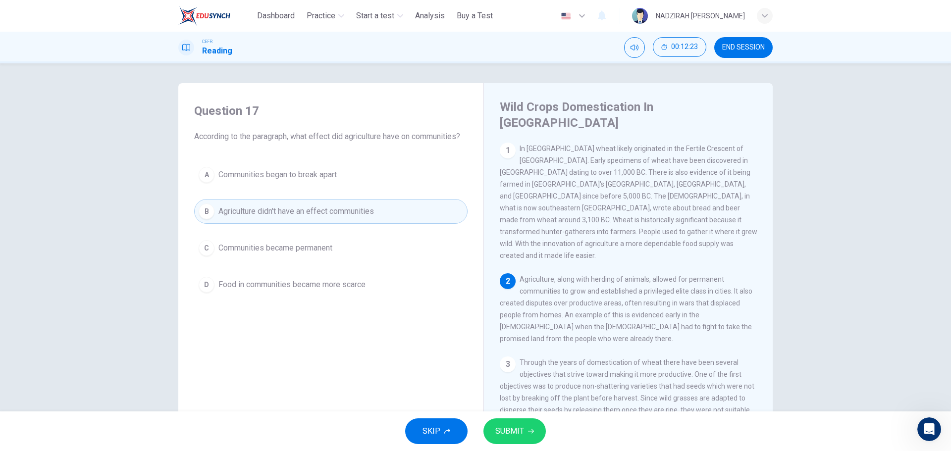
click at [311, 182] on button "A Communities began to break apart" at bounding box center [330, 174] width 273 height 25
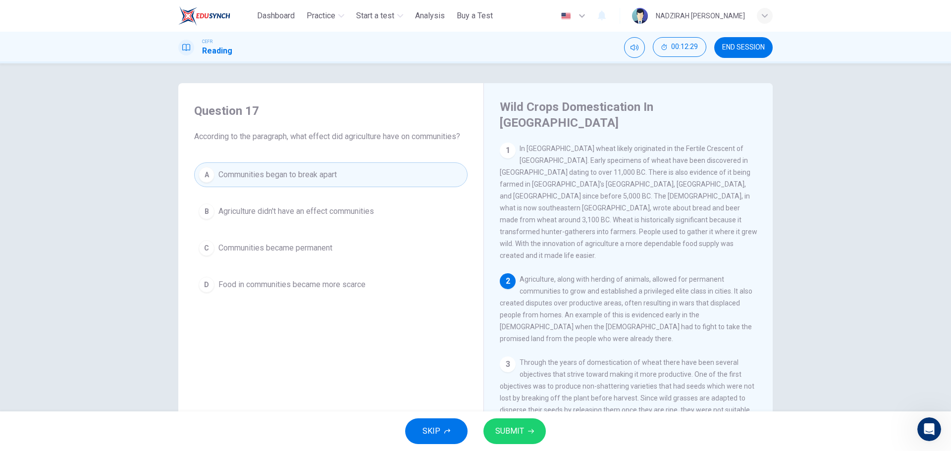
click at [542, 433] on button "SUBMIT" at bounding box center [514, 431] width 62 height 26
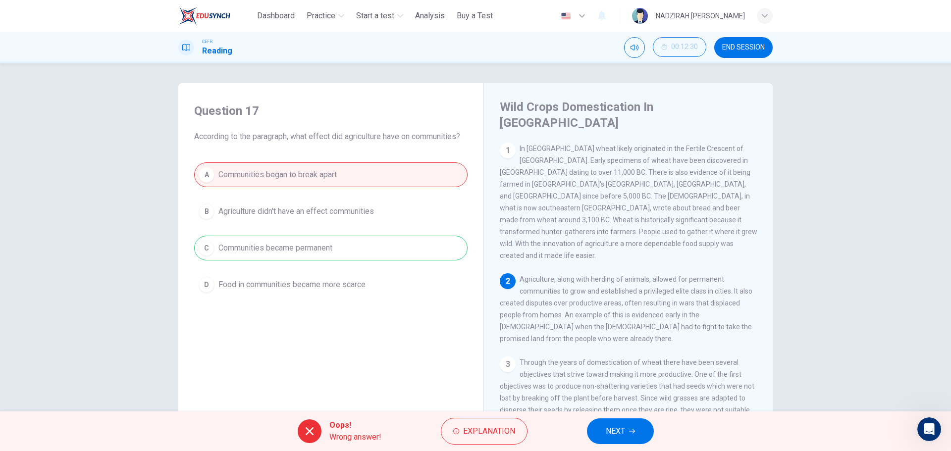
click at [359, 243] on div "A Communities began to break apart B Agriculture didn't have an effect communit…" at bounding box center [330, 229] width 273 height 135
click at [366, 252] on div "A Communities began to break apart B Agriculture didn't have an effect communit…" at bounding box center [330, 229] width 273 height 135
click at [606, 434] on span "NEXT" at bounding box center [615, 431] width 19 height 14
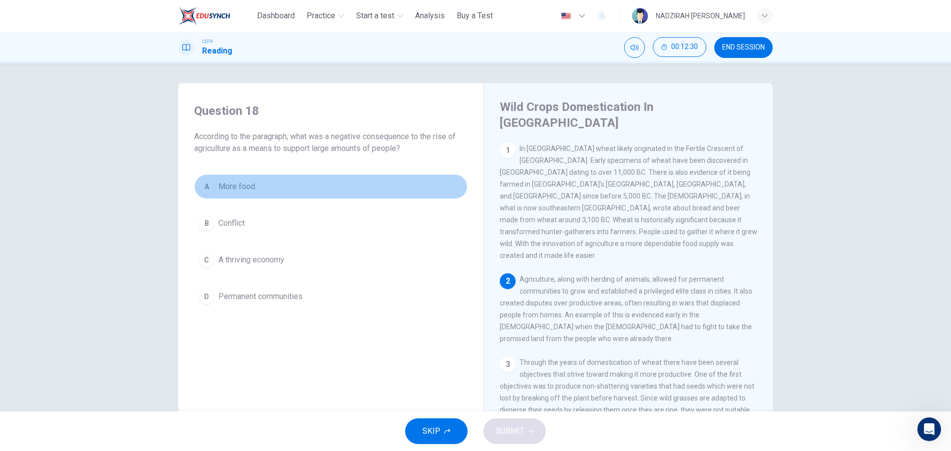
click at [345, 190] on button "A More food" at bounding box center [330, 186] width 273 height 25
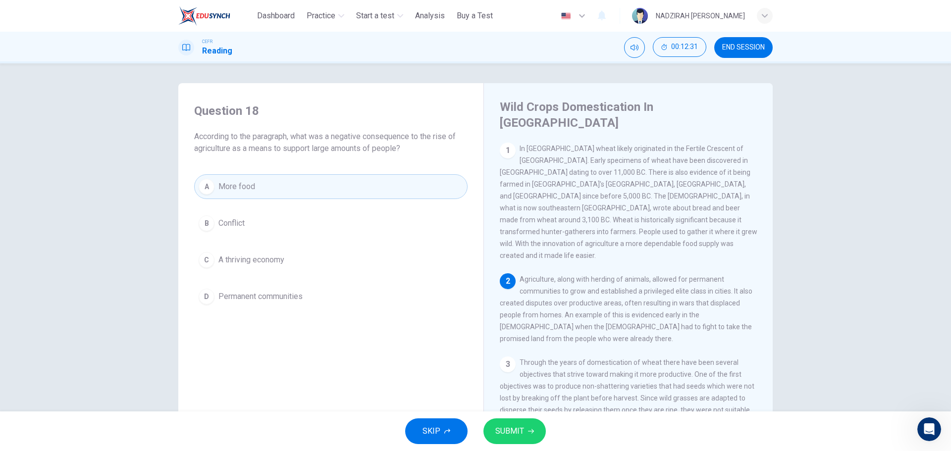
click at [355, 228] on button "B Conflict" at bounding box center [330, 223] width 273 height 25
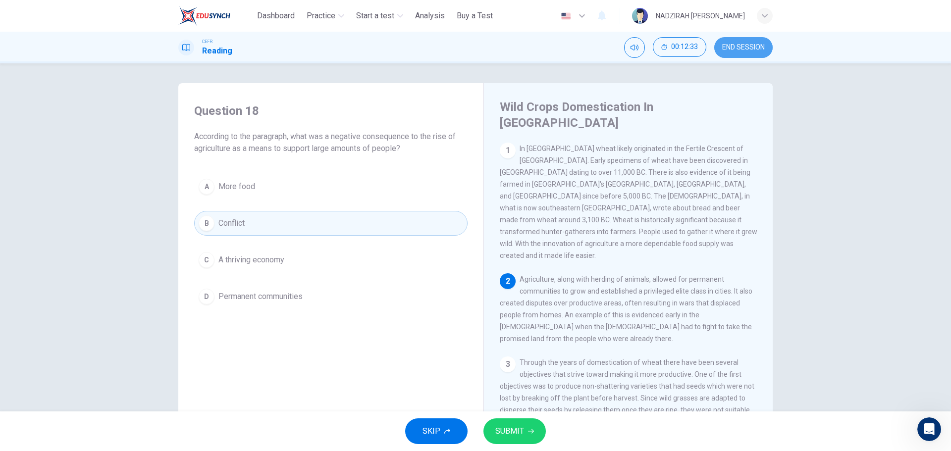
click at [755, 53] on button "END SESSION" at bounding box center [743, 47] width 58 height 21
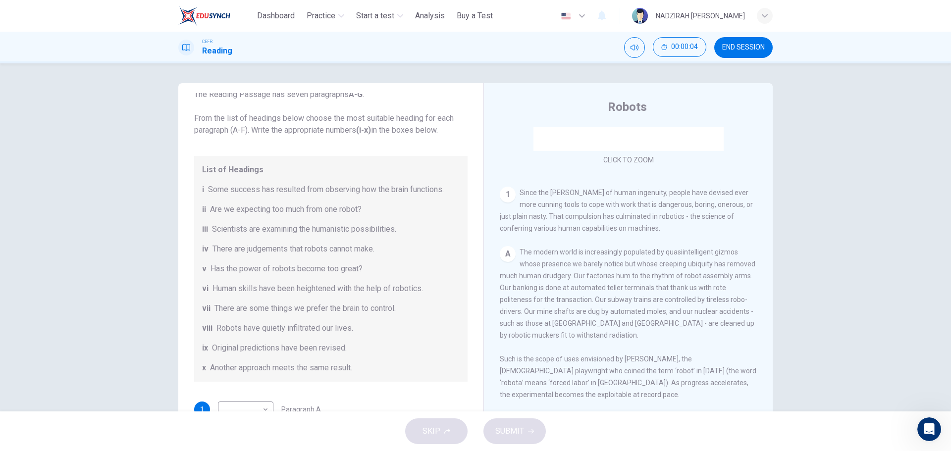
scroll to position [191, 0]
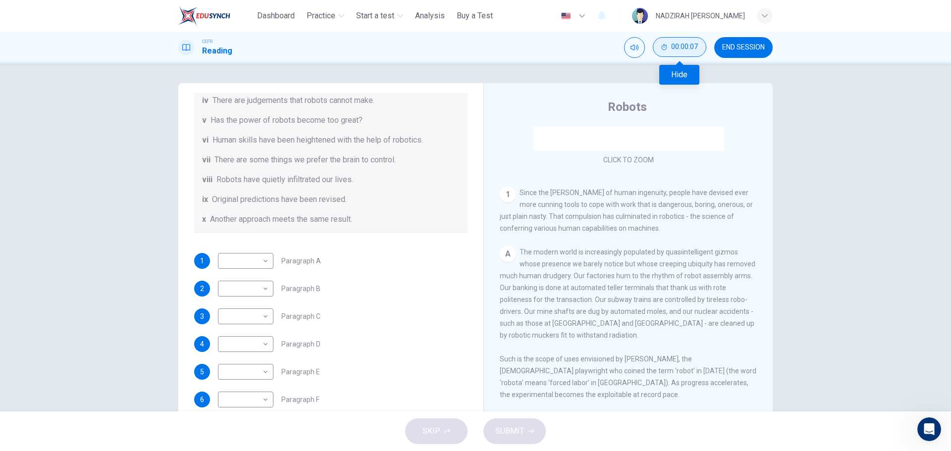
click at [672, 43] on span "00:00:07" at bounding box center [684, 47] width 27 height 8
click at [690, 50] on button "Show" at bounding box center [696, 47] width 20 height 20
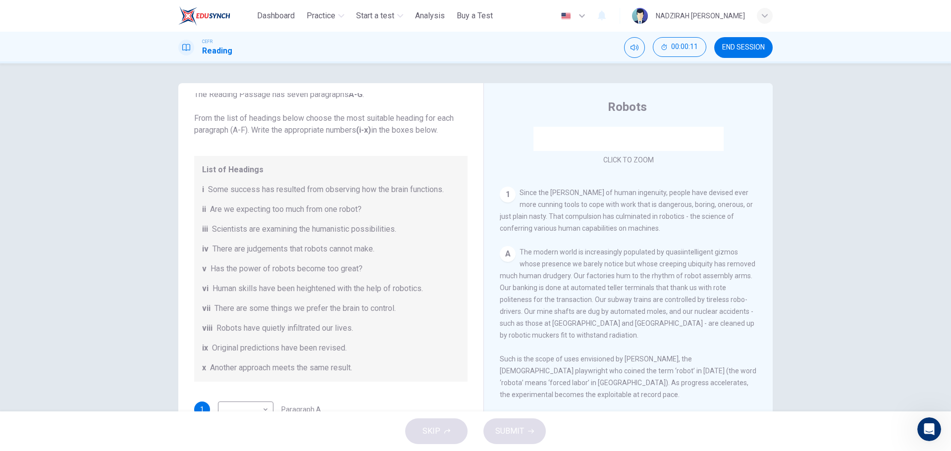
scroll to position [92, 0]
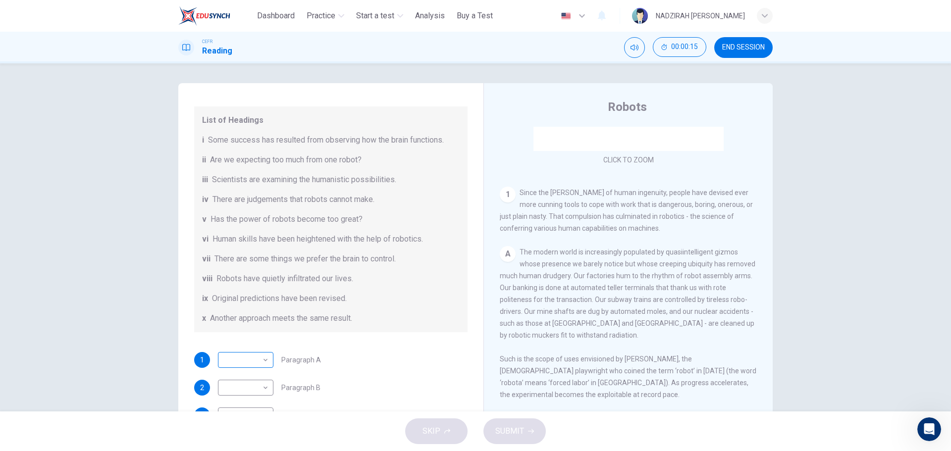
click at [260, 359] on body "This site uses cookies, as explained in our Privacy Policy . If you agree to th…" at bounding box center [475, 225] width 951 height 451
click at [260, 359] on li "v" at bounding box center [242, 356] width 55 height 16
type input "*"
click at [769, 9] on div "button" at bounding box center [765, 16] width 16 height 16
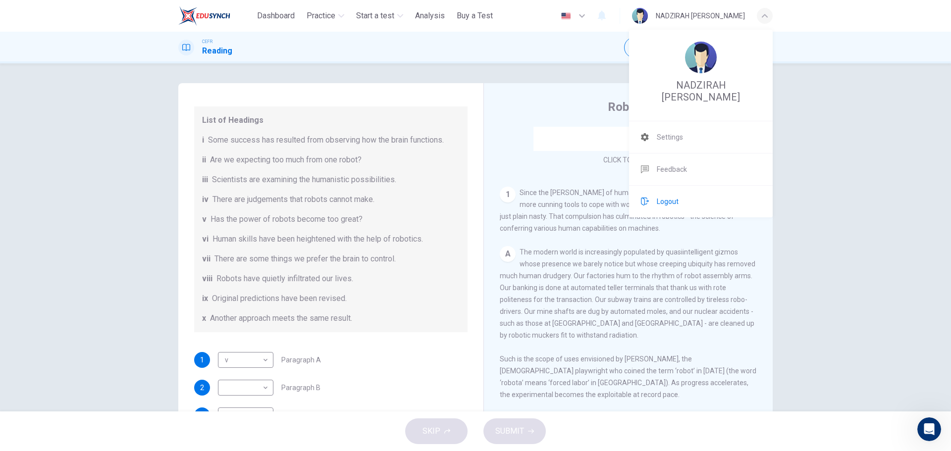
click at [673, 203] on span "Logout" at bounding box center [668, 202] width 22 height 12
